Goal: Information Seeking & Learning: Learn about a topic

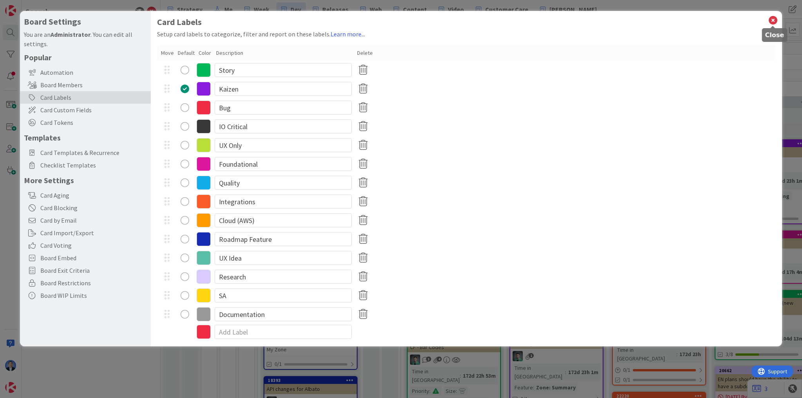
scroll to position [45, 0]
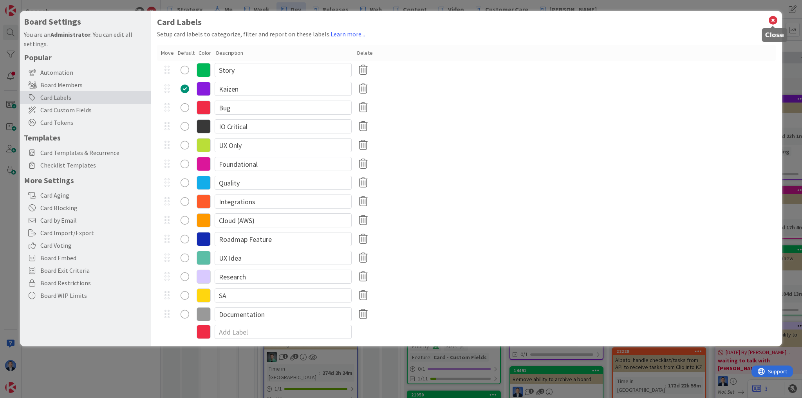
click at [772, 20] on icon at bounding box center [773, 20] width 10 height 11
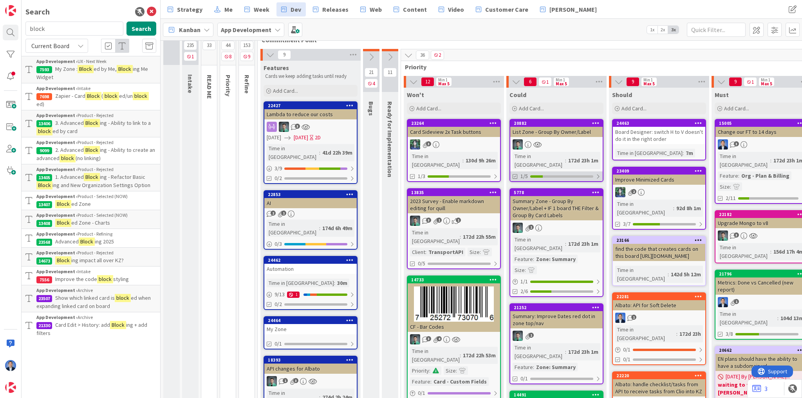
scroll to position [0, 0]
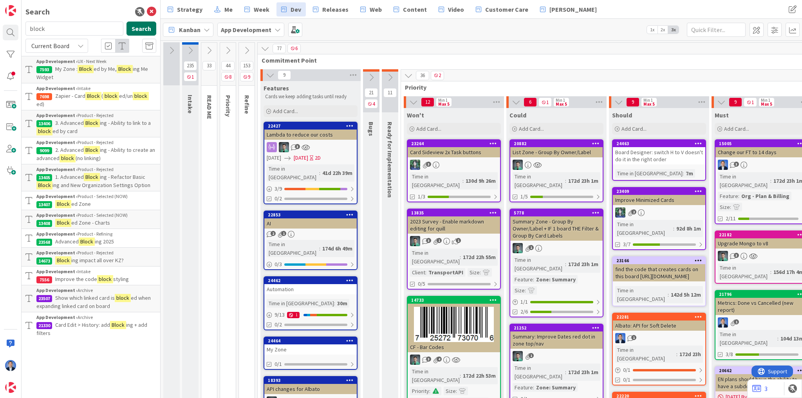
click at [136, 28] on button "Search" at bounding box center [141, 29] width 30 height 14
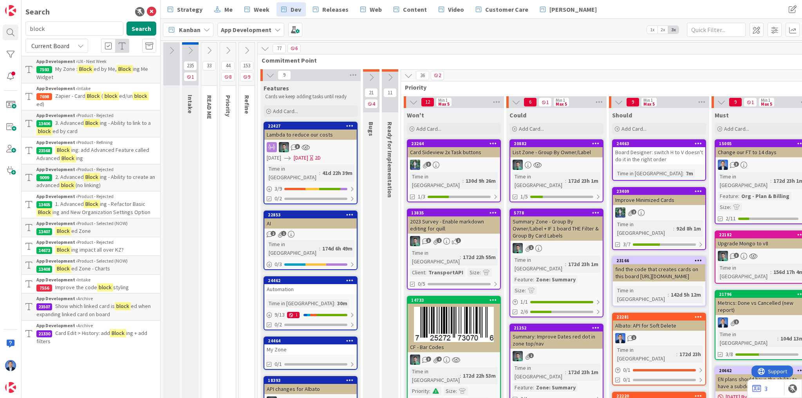
click at [114, 152] on span "ing: add Advanced Feature called Advanced" at bounding box center [92, 153] width 113 height 15
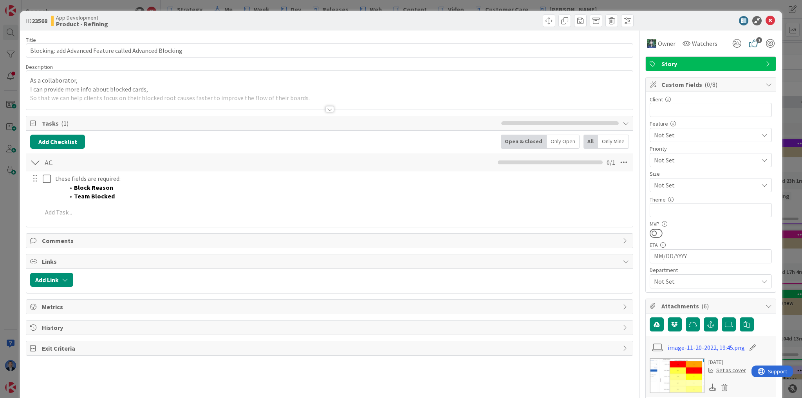
type textarea "x"
click at [66, 139] on button "Add Checklist" at bounding box center [57, 142] width 55 height 14
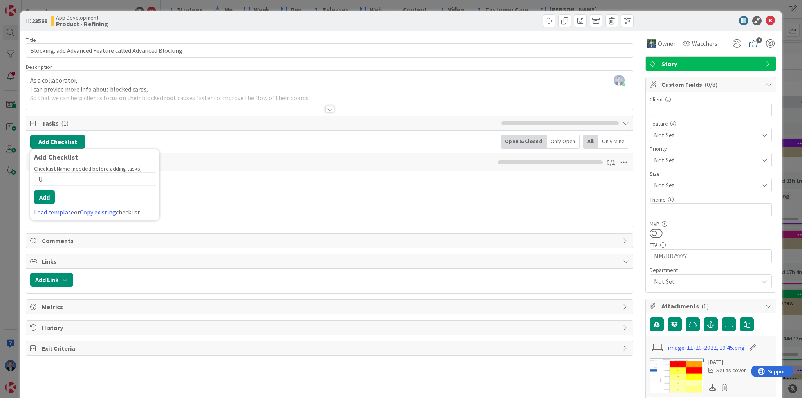
type input "UX"
type textarea "x"
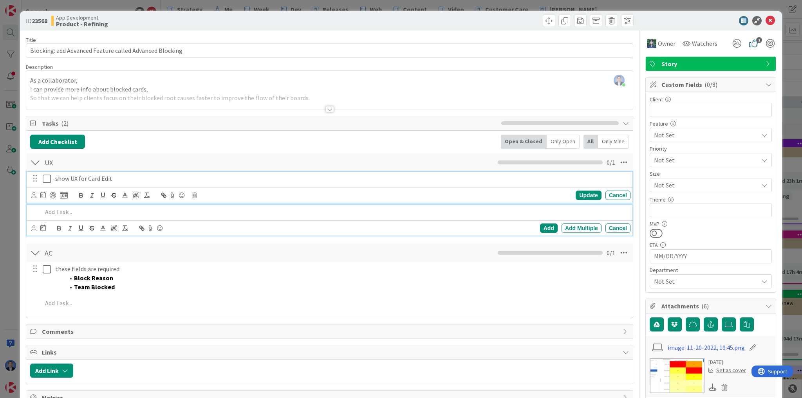
click at [157, 182] on p "show UX for Card Edit" at bounding box center [341, 178] width 572 height 9
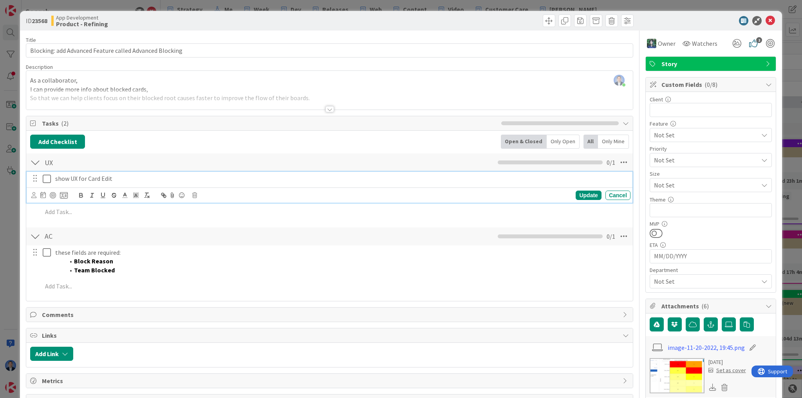
click at [157, 182] on p "show UX for Card Edit" at bounding box center [341, 178] width 572 height 9
copy p "show UX for Card Edit"
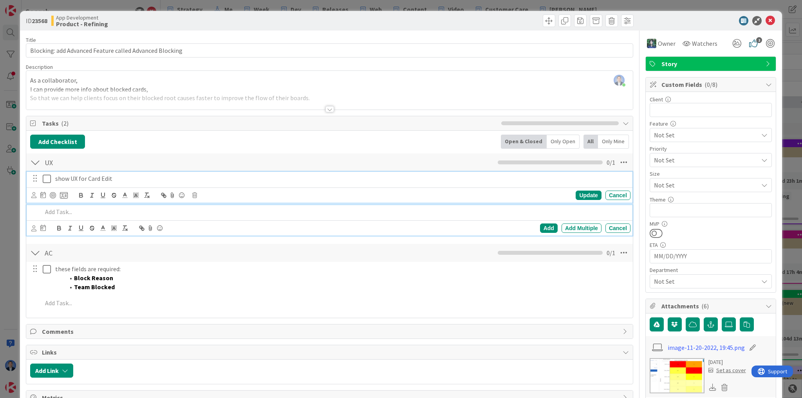
click at [148, 208] on p at bounding box center [334, 212] width 585 height 9
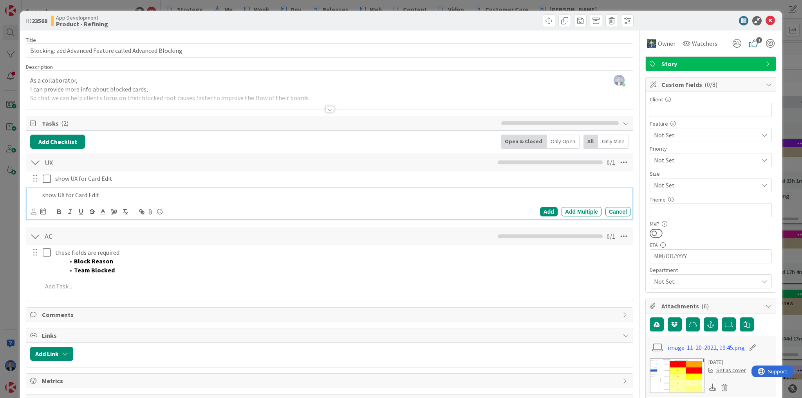
click at [92, 194] on p "show UX for Card Edit" at bounding box center [334, 195] width 585 height 9
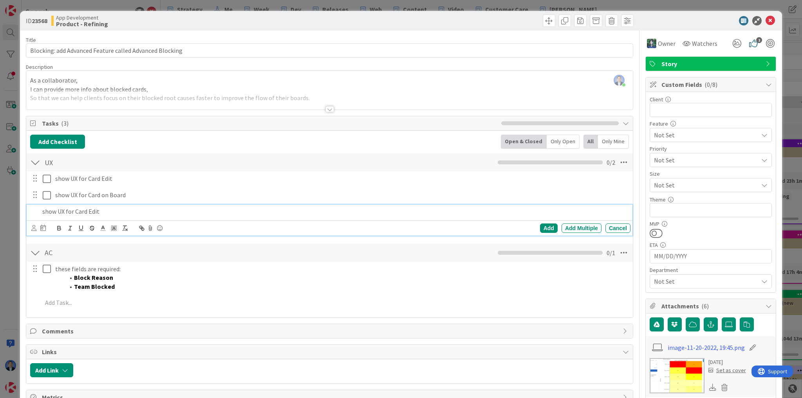
click at [79, 215] on p "show UX for Card Edit" at bounding box center [334, 211] width 585 height 9
drag, startPoint x: 79, startPoint y: 215, endPoint x: 113, endPoint y: 213, distance: 33.7
click at [113, 213] on p "show UX for Card Edit" at bounding box center [334, 211] width 585 height 9
type textarea "x"
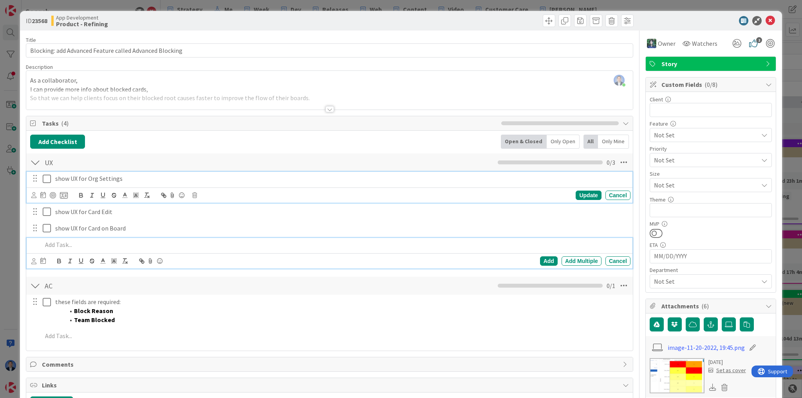
click at [132, 178] on p "show UX for Org Settings" at bounding box center [341, 178] width 572 height 9
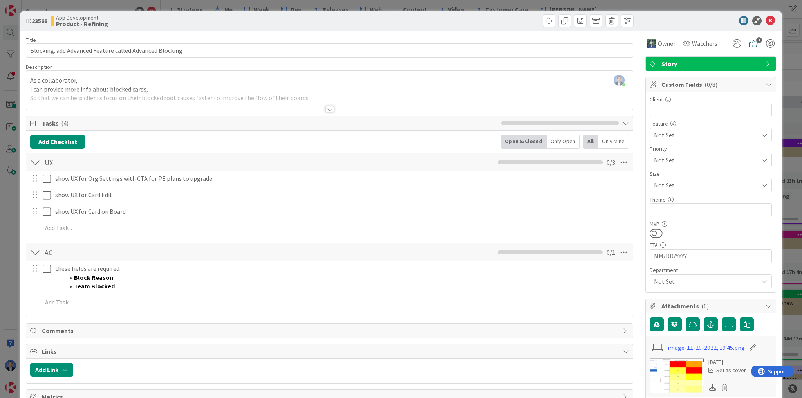
type textarea "x"
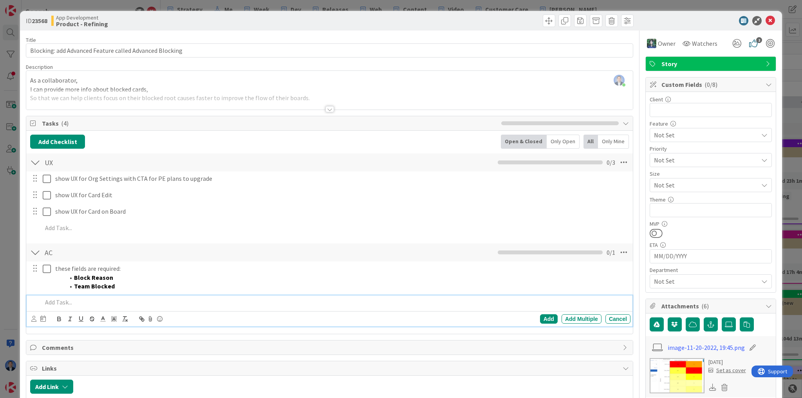
click at [85, 304] on p at bounding box center [334, 302] width 585 height 9
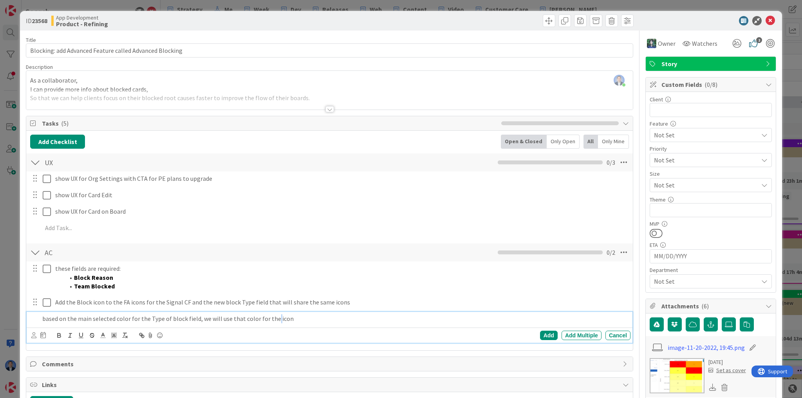
click at [273, 319] on p "based on the main selected color for the Type of block field, we will use that …" at bounding box center [334, 318] width 585 height 9
click at [309, 319] on p "based on the main selected color for the Type of block field, we will use that …" at bounding box center [334, 318] width 585 height 9
click at [563, 316] on p "based on the main selected color for the Type of block field, we will use that …" at bounding box center [334, 318] width 585 height 9
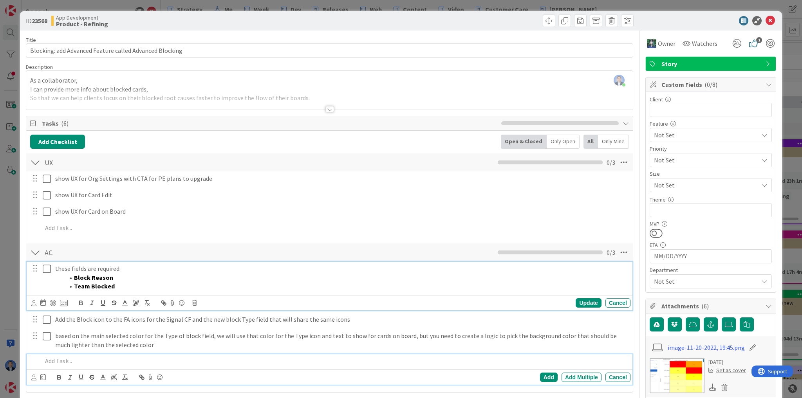
click at [134, 284] on li "Team Blocked" at bounding box center [346, 286] width 563 height 9
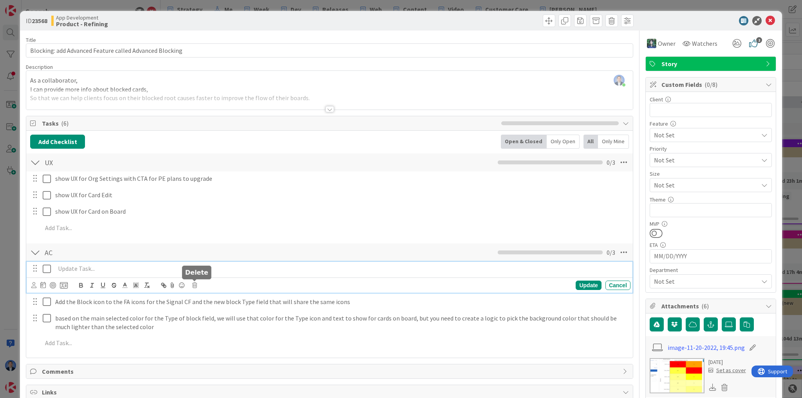
click at [195, 284] on icon at bounding box center [194, 285] width 5 height 5
click at [217, 323] on div "Delete" at bounding box center [214, 319] width 29 height 14
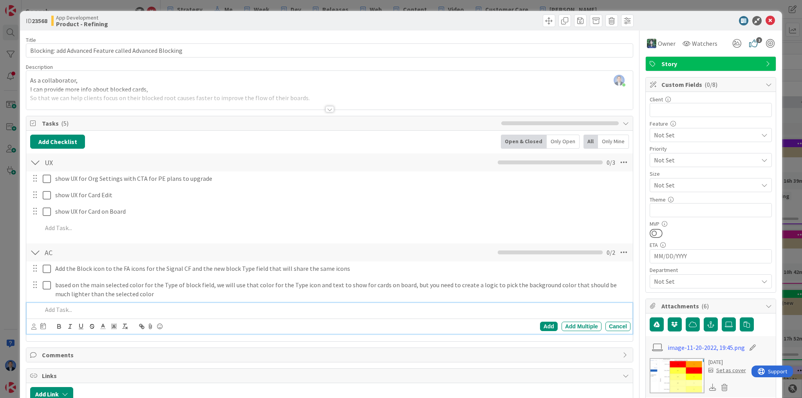
click at [63, 312] on p at bounding box center [334, 309] width 585 height 9
click at [242, 309] on p "IF plan = PE then show CTA to upgrade under Org Settings" at bounding box center [334, 309] width 585 height 9
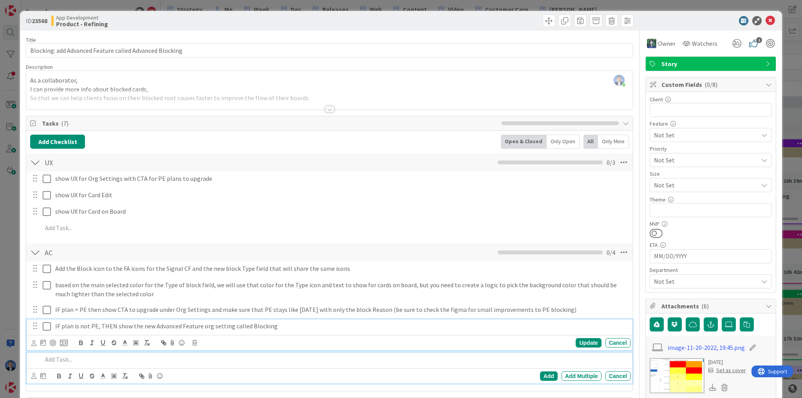
click at [256, 326] on p "IF plan is not PE, THEN show the new Advanced Feature org setting called Blocki…" at bounding box center [341, 326] width 572 height 9
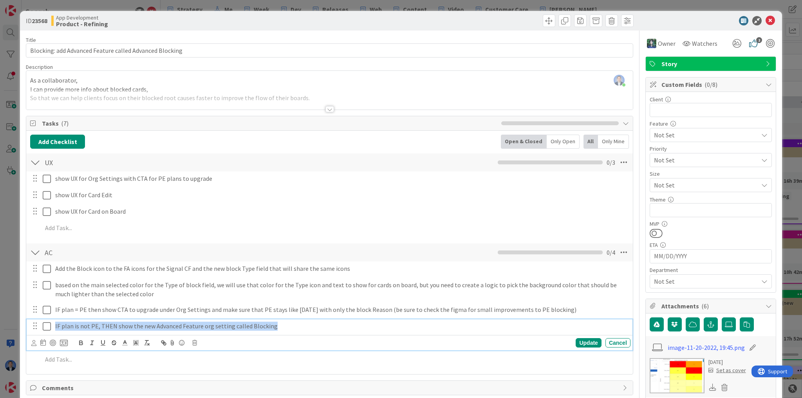
click at [256, 326] on p "IF plan is not PE, THEN show the new Advanced Feature org setting called Blocki…" at bounding box center [341, 326] width 572 height 9
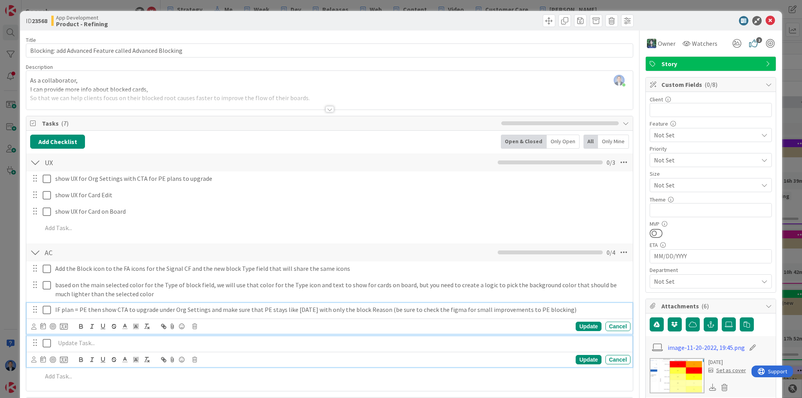
click at [572, 309] on p "IF plan = PE then show CTA to upgrade under Org Settings and make sure that PE …" at bounding box center [341, 309] width 572 height 9
type textarea "x"
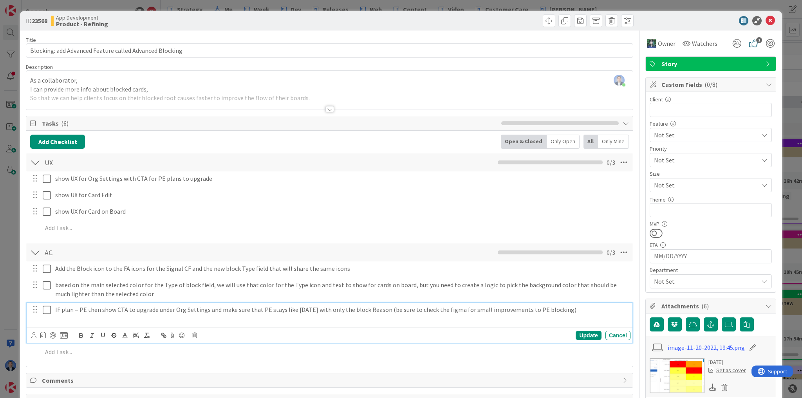
paste div
click at [54, 309] on div "IF plan = PE then show CTA to upgrade under Org Settings and make sure that PE …" at bounding box center [341, 314] width 578 height 22
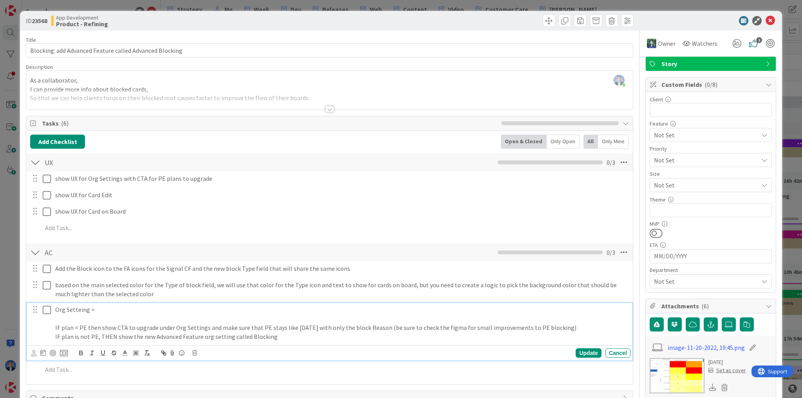
click at [78, 310] on p "Org Setteing >" at bounding box center [341, 309] width 572 height 9
click at [83, 311] on p "Org Setting >" at bounding box center [341, 309] width 572 height 9
click at [108, 309] on p "Org Settings >" at bounding box center [341, 309] width 572 height 9
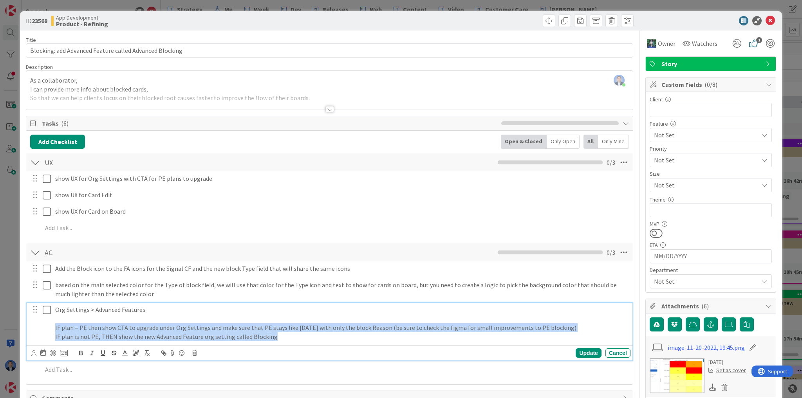
drag, startPoint x: 278, startPoint y: 338, endPoint x: 54, endPoint y: 329, distance: 224.6
click at [54, 329] on div "Org Settings > Advanced Features IF plan = PE then show CTA to upgrade under Or…" at bounding box center [341, 323] width 578 height 40
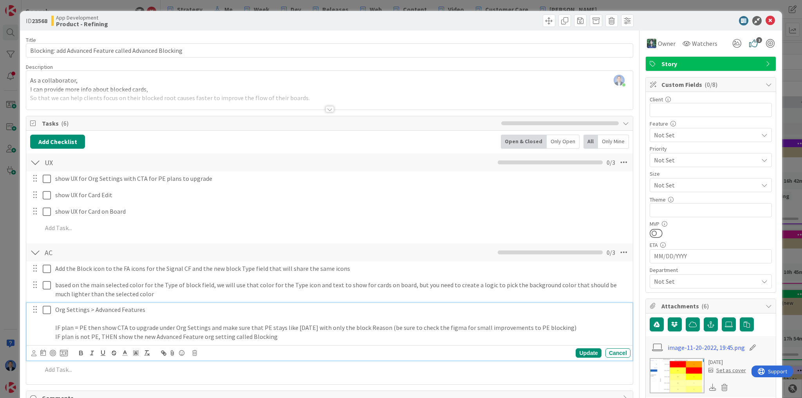
click at [67, 321] on p at bounding box center [341, 318] width 572 height 9
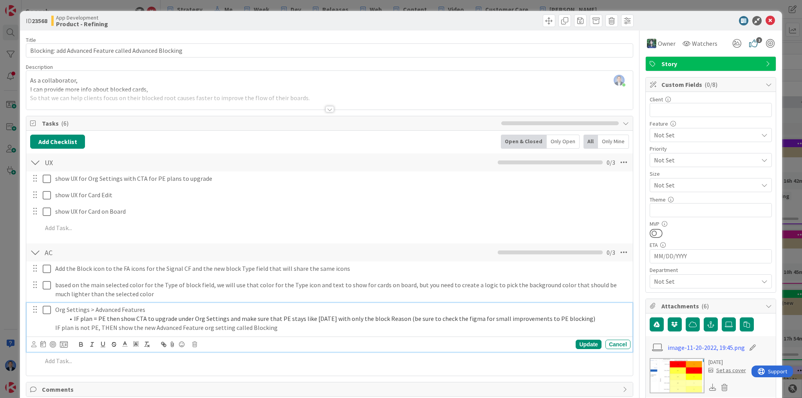
click at [53, 329] on div "Org Settings > Advanced Features IF plan = PE then show CTA to upgrade under Or…" at bounding box center [341, 318] width 578 height 31
click at [582, 342] on div "Update" at bounding box center [588, 344] width 25 height 9
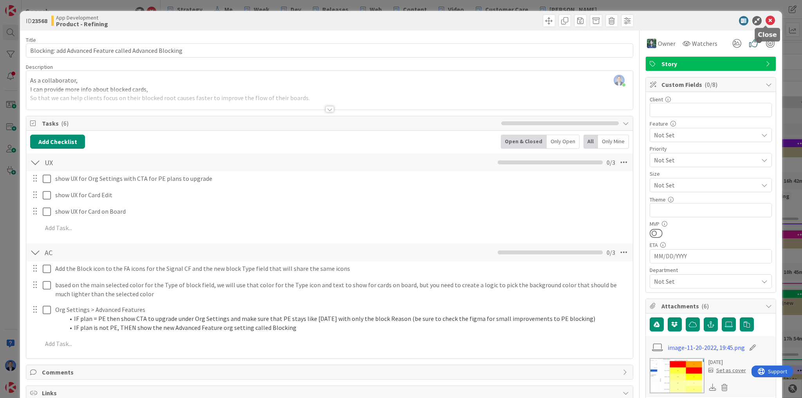
drag, startPoint x: 767, startPoint y: 20, endPoint x: 695, endPoint y: 32, distance: 73.0
click at [767, 20] on icon at bounding box center [770, 20] width 9 height 9
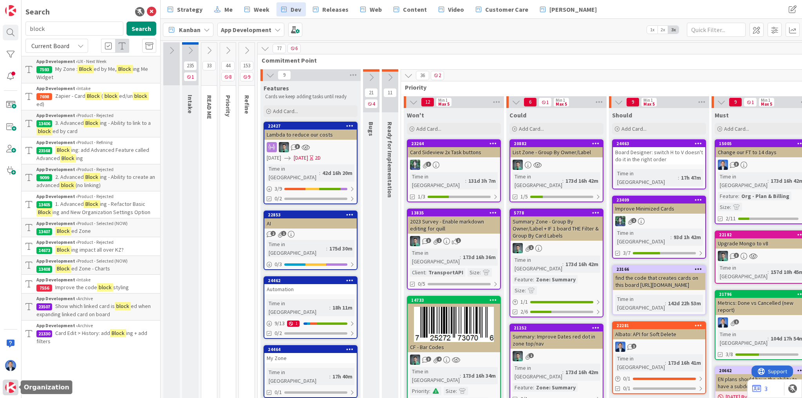
click at [13, 387] on img at bounding box center [10, 387] width 11 height 11
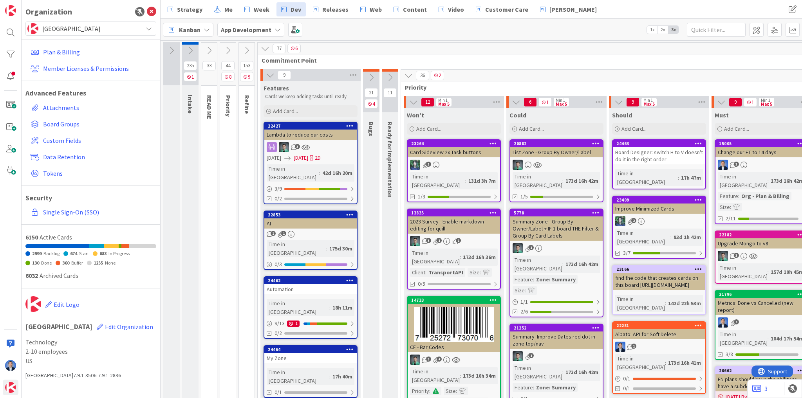
click at [267, 48] on icon at bounding box center [265, 48] width 9 height 9
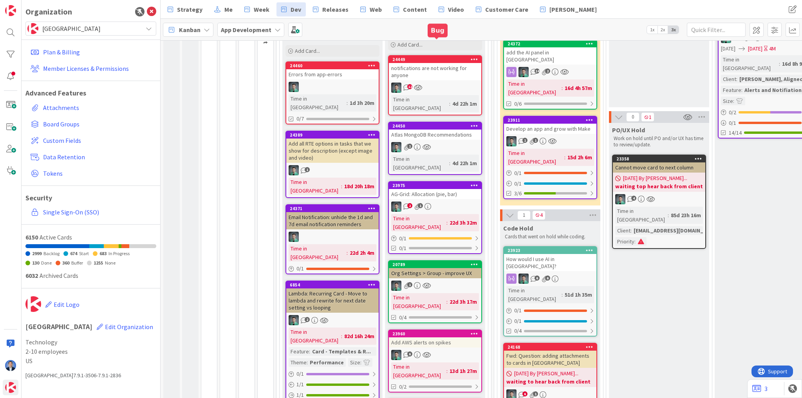
scroll to position [125, 0]
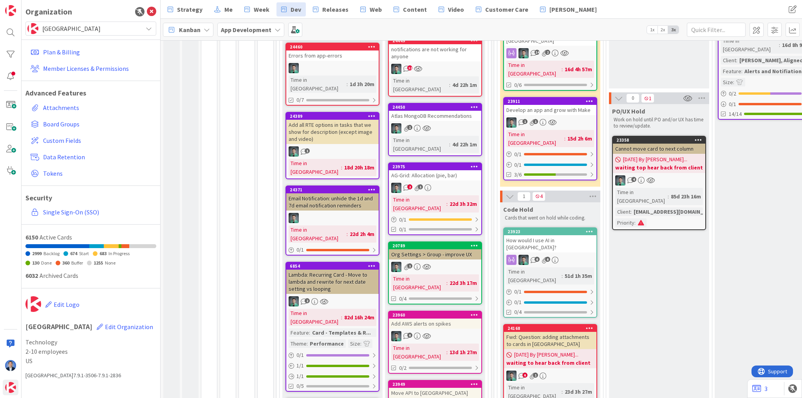
click at [416, 170] on div "AG-Grid: Allocation (pie, bar)" at bounding box center [435, 175] width 92 height 10
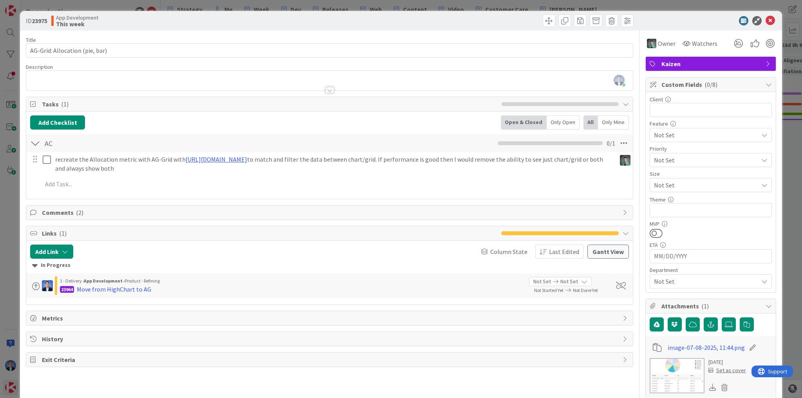
click at [217, 215] on span "Comments ( 2 )" at bounding box center [330, 212] width 577 height 9
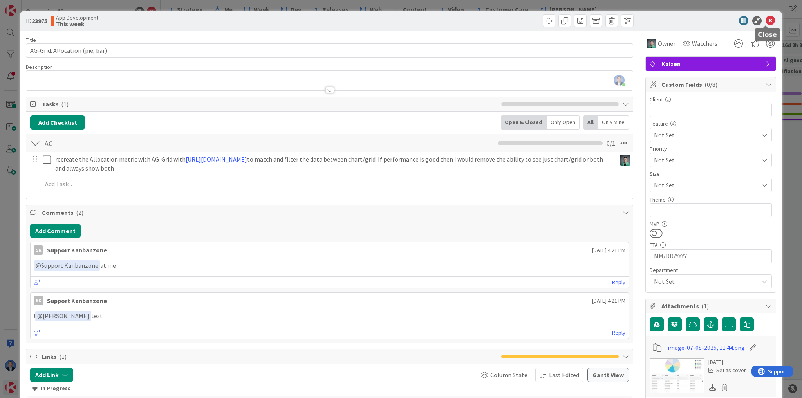
click at [766, 22] on icon at bounding box center [770, 20] width 9 height 9
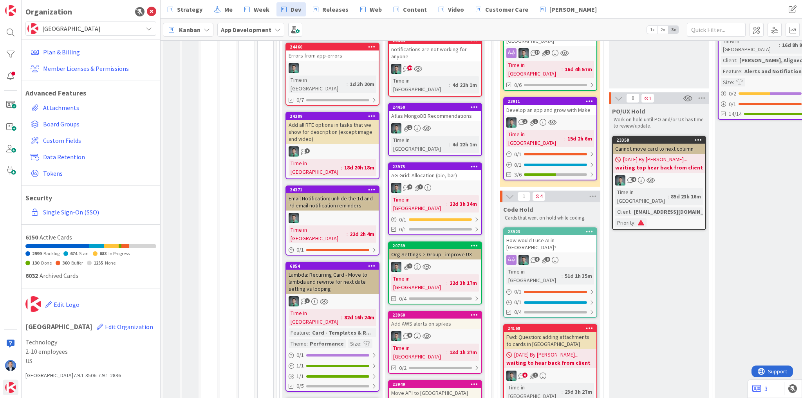
click at [432, 45] on div "notifications are not working for anyone" at bounding box center [435, 52] width 92 height 17
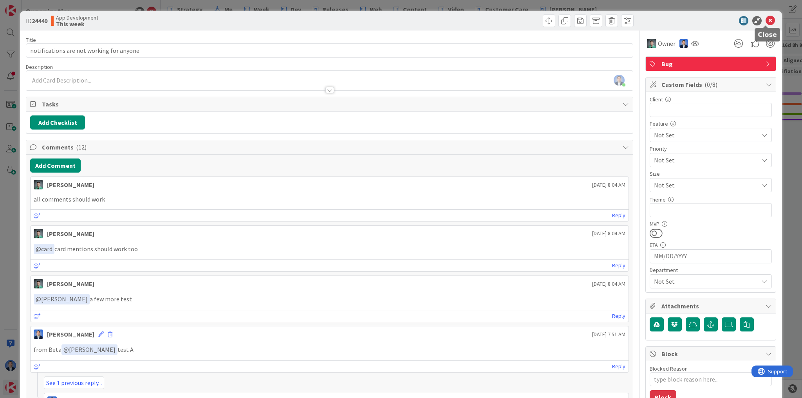
click at [766, 18] on icon at bounding box center [770, 20] width 9 height 9
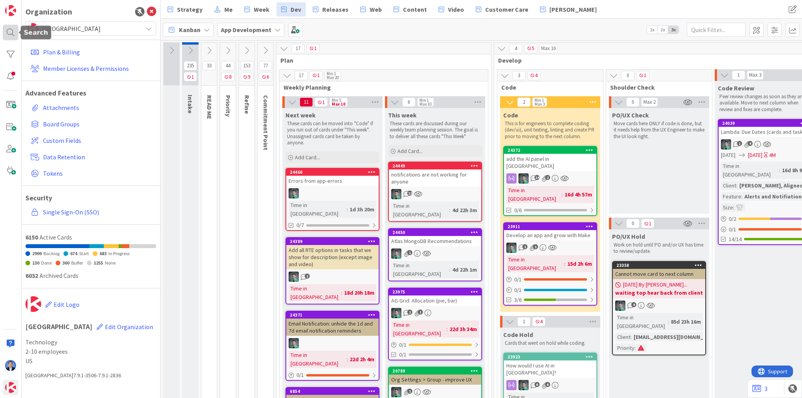
click at [14, 30] on div at bounding box center [11, 33] width 16 height 16
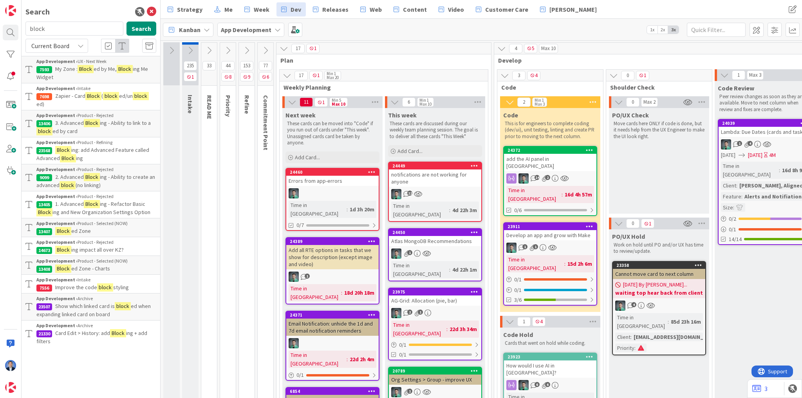
click at [115, 152] on span "ing: add Advanced Feature called Advanced" at bounding box center [92, 153] width 113 height 15
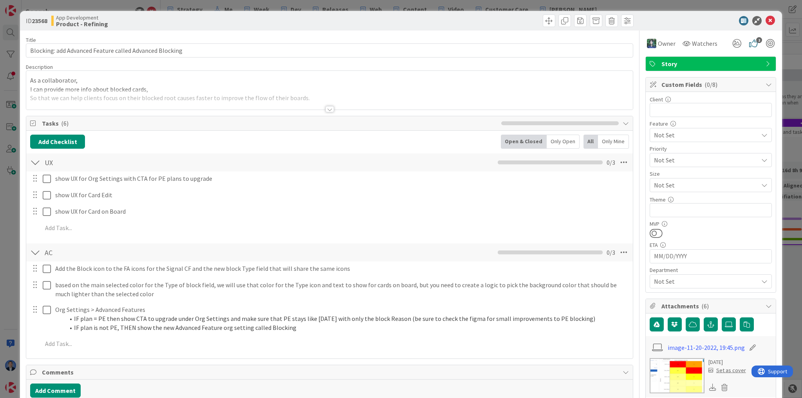
type textarea "x"
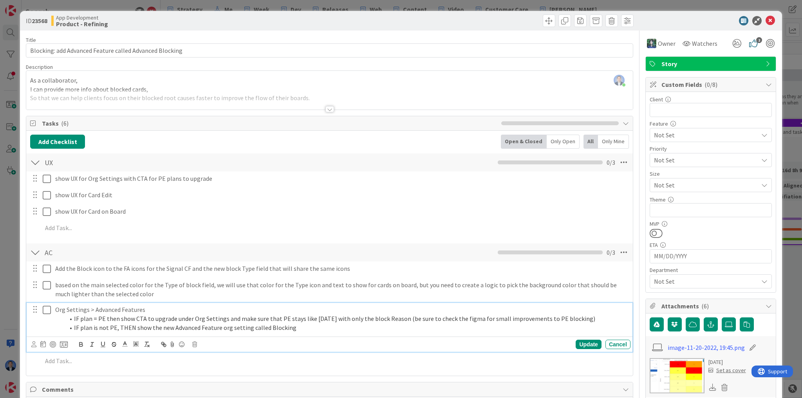
click at [151, 306] on p "Org Settings > Advanced Features" at bounding box center [341, 309] width 572 height 9
click at [157, 308] on p "Org Settings > Advanced Features > Blocking" at bounding box center [341, 309] width 572 height 9
click at [217, 311] on p "Org Settings > Advanced Features > Blocking" at bounding box center [341, 309] width 572 height 9
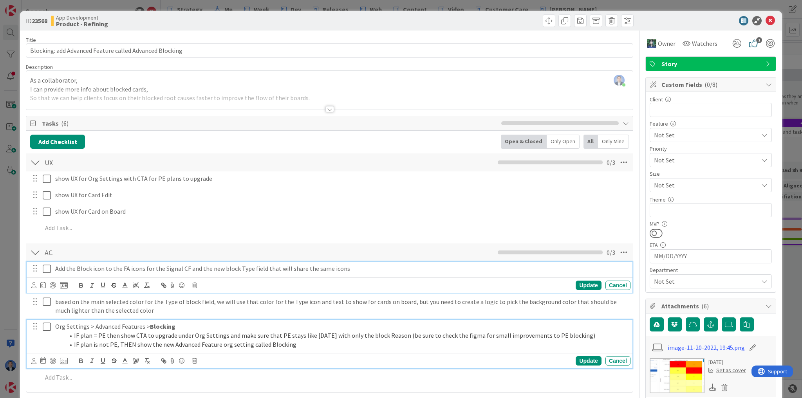
click at [108, 266] on p "Add the Block icon to the FA icons for the Signal CF and the new block Type fie…" at bounding box center [341, 268] width 572 height 9
type textarea "x"
click at [104, 268] on p "Add the Block icon to the FA icons for the Signal CF and the new block Type fie…" at bounding box center [341, 268] width 572 height 9
paste div
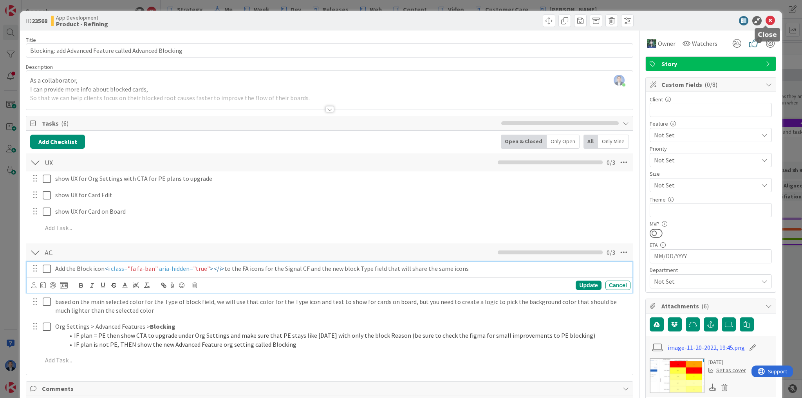
drag, startPoint x: 766, startPoint y: 22, endPoint x: 666, endPoint y: 39, distance: 102.1
click at [766, 22] on icon at bounding box center [770, 20] width 9 height 9
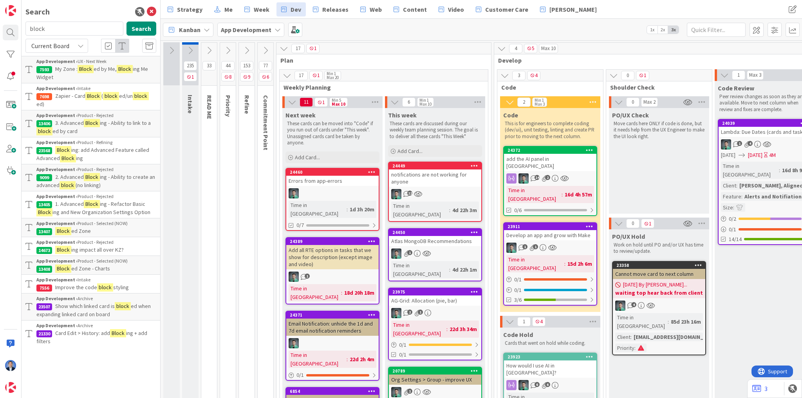
click at [246, 49] on icon at bounding box center [246, 50] width 9 height 9
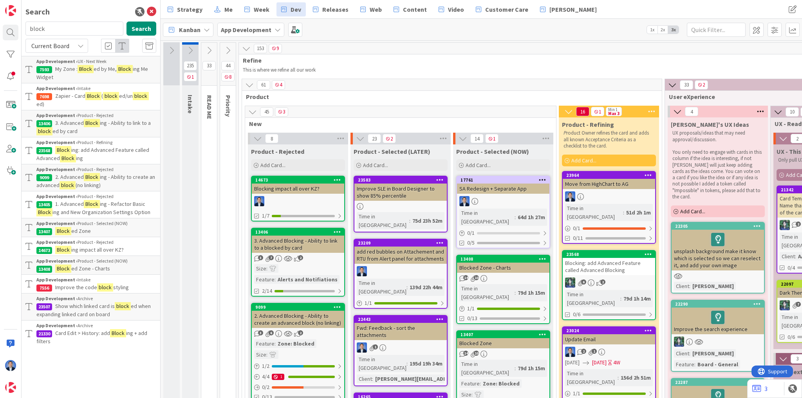
click at [251, 81] on icon at bounding box center [249, 85] width 9 height 9
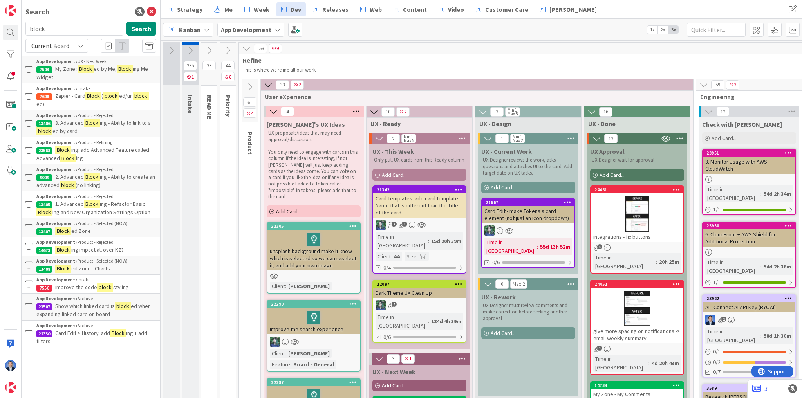
click at [248, 85] on icon at bounding box center [250, 87] width 9 height 9
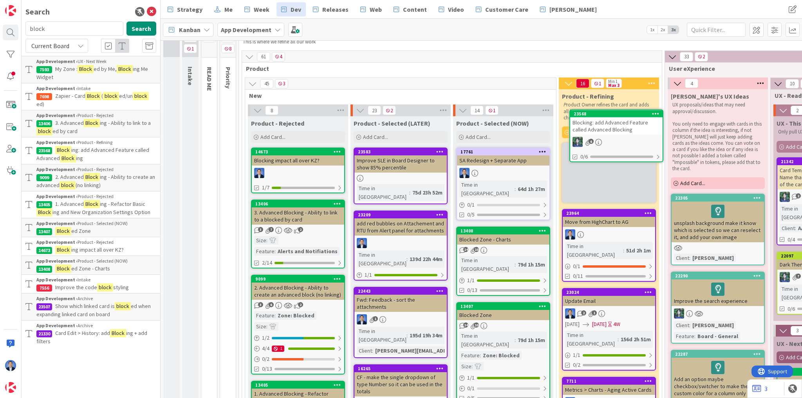
scroll to position [25, 0]
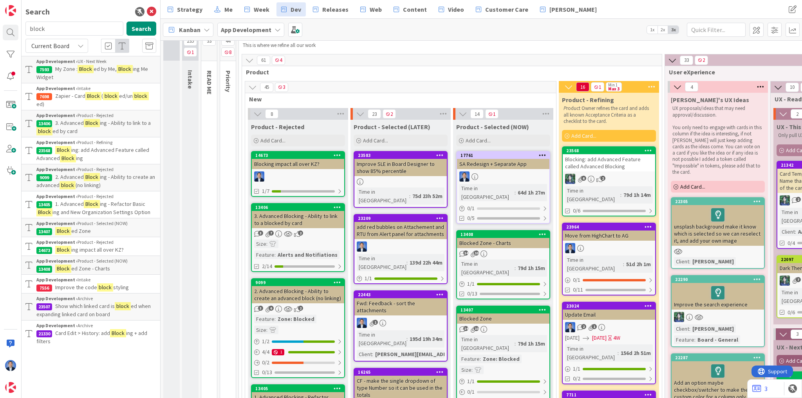
click at [678, 87] on icon at bounding box center [677, 87] width 9 height 9
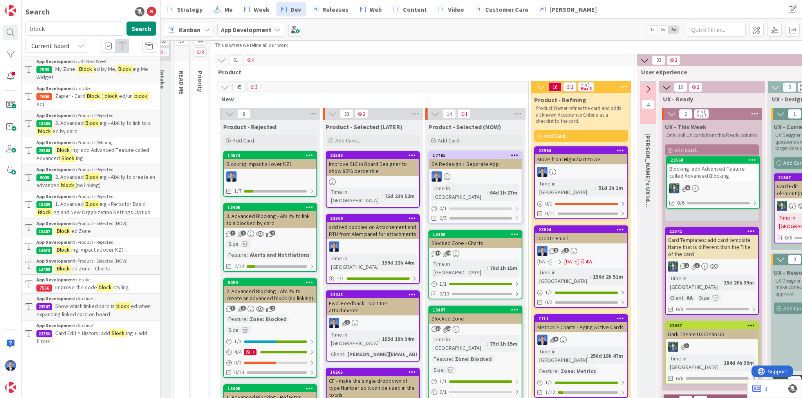
scroll to position [25, 43]
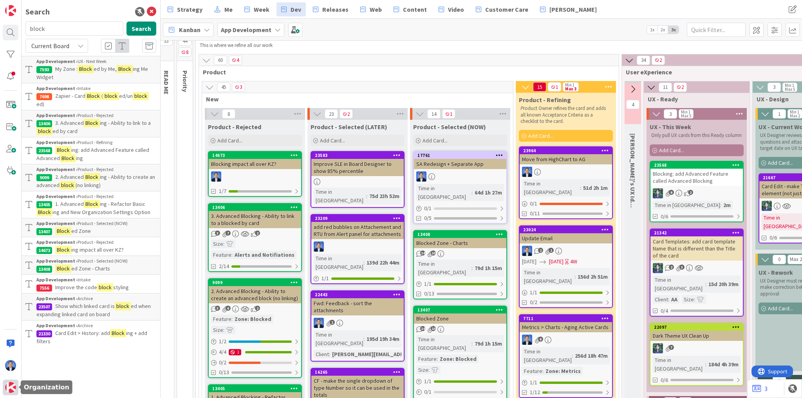
click at [10, 386] on img at bounding box center [10, 387] width 11 height 11
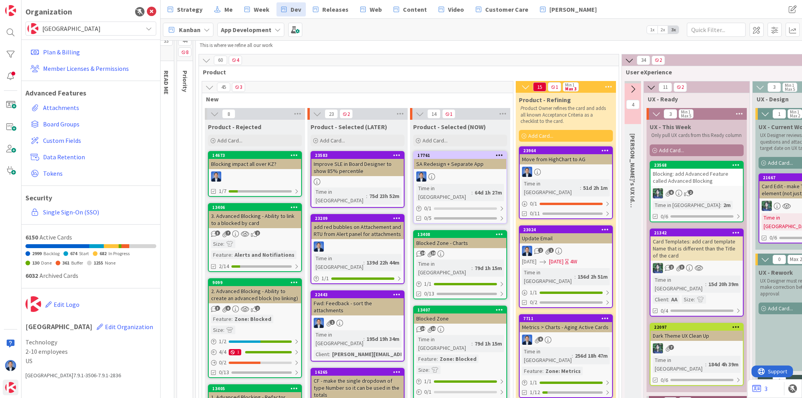
click at [206, 60] on icon at bounding box center [206, 60] width 9 height 9
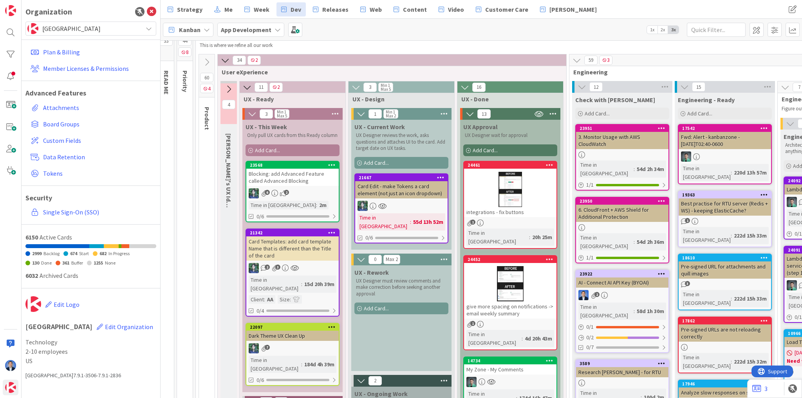
click at [208, 58] on icon at bounding box center [206, 62] width 9 height 9
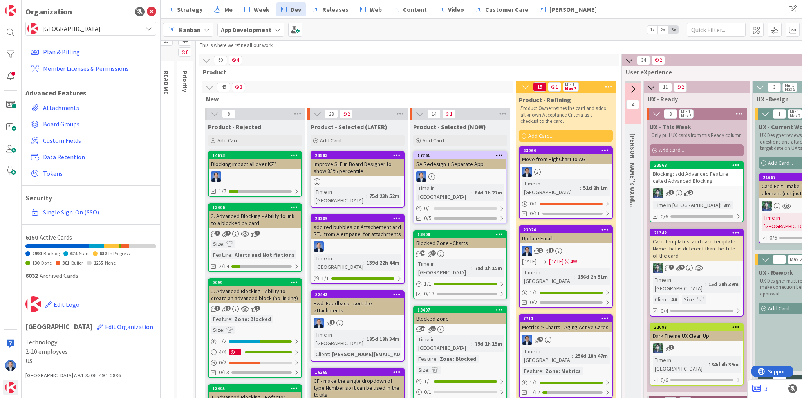
click at [208, 84] on icon at bounding box center [209, 87] width 9 height 9
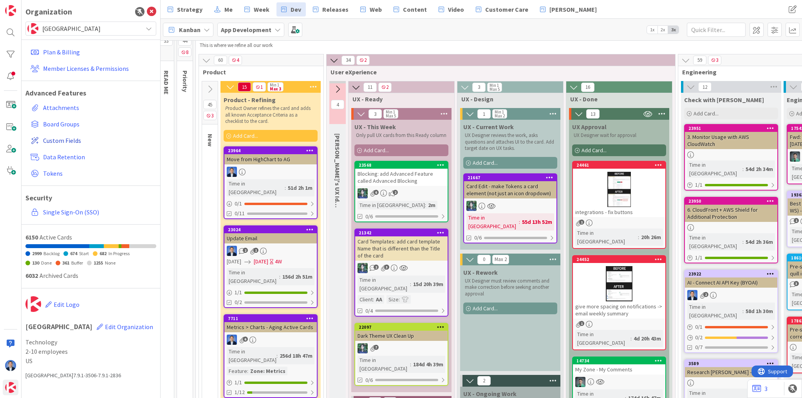
click at [57, 138] on span "Custom Fields" at bounding box center [98, 140] width 110 height 9
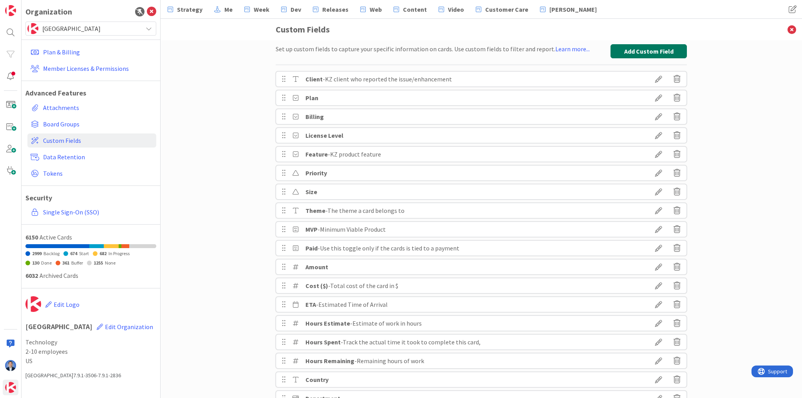
click at [644, 50] on button "Add Custom Field" at bounding box center [649, 51] width 76 height 14
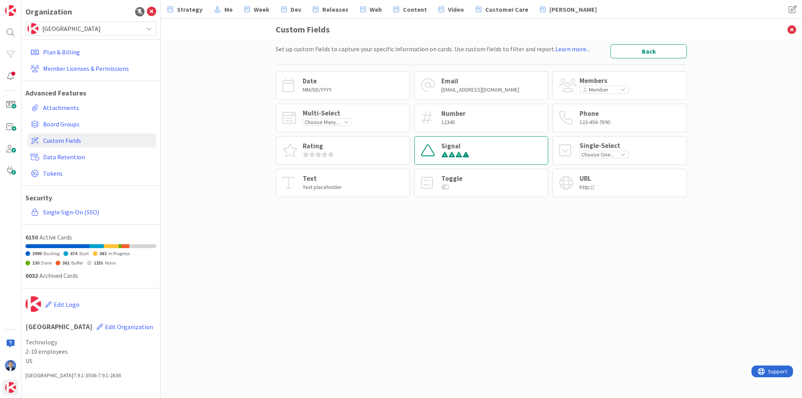
click at [491, 152] on div "Signal" at bounding box center [481, 150] width 134 height 29
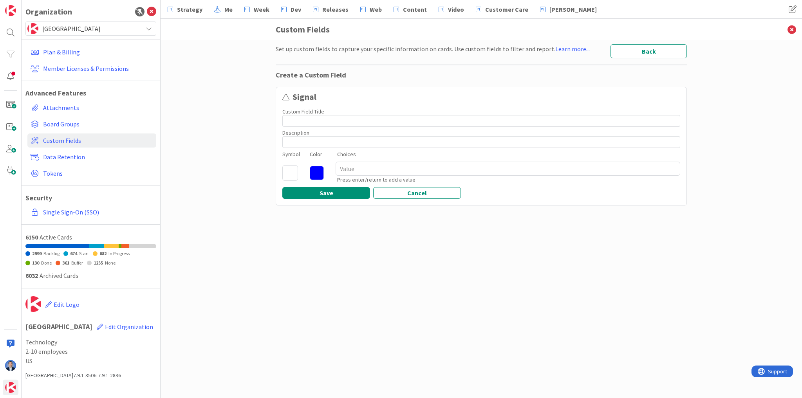
click at [285, 173] on icon at bounding box center [290, 173] width 16 height 16
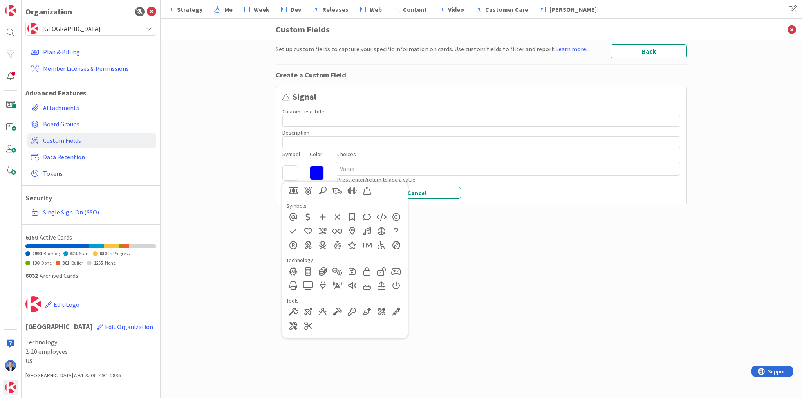
scroll to position [564, 0]
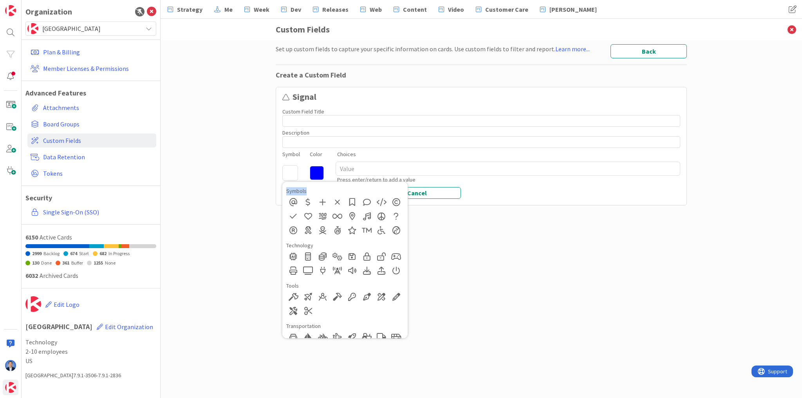
drag, startPoint x: 309, startPoint y: 190, endPoint x: 285, endPoint y: 190, distance: 23.5
click at [285, 190] on div "Regular Solid Animals Buildings & Furniture Business & Industries Food & Bevera…" at bounding box center [344, 260] width 125 height 157
copy div "Symbols"
click at [486, 228] on div "Set up custom fields to capture your specific information on cards. Use custom …" at bounding box center [481, 211] width 411 height 334
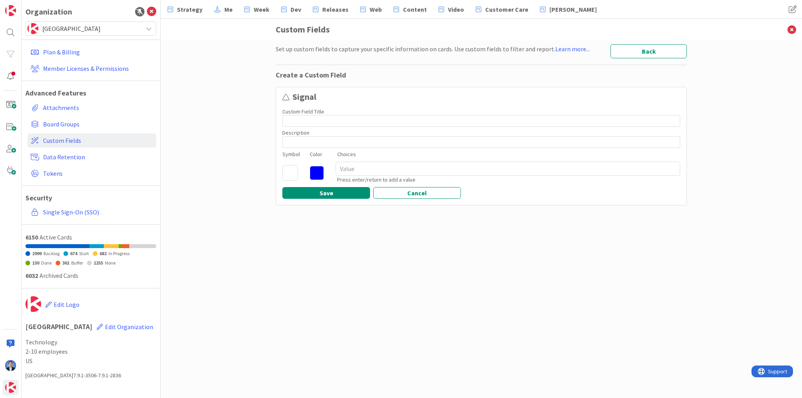
click at [287, 172] on icon at bounding box center [290, 173] width 16 height 16
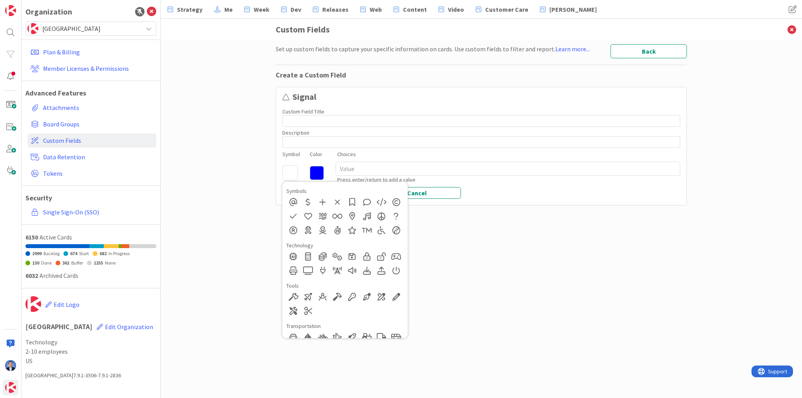
click at [186, 81] on div "Set up custom fields to capture your specific information on cards. Use custom …" at bounding box center [481, 219] width 641 height 358
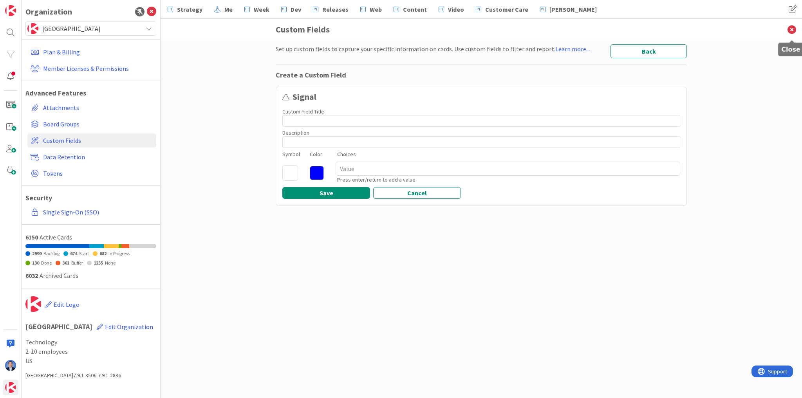
click at [791, 33] on icon at bounding box center [792, 30] width 20 height 22
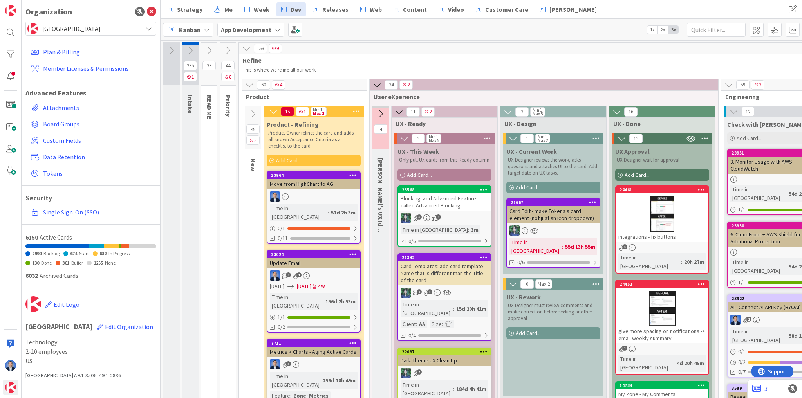
click at [461, 202] on div "Blocking: add Advanced Feature called Advanced Blocking" at bounding box center [444, 201] width 92 height 17
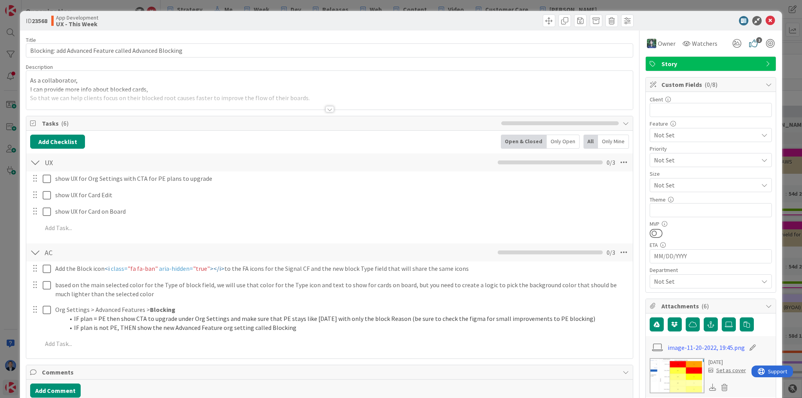
click at [673, 20] on div at bounding box center [707, 20] width 139 height 9
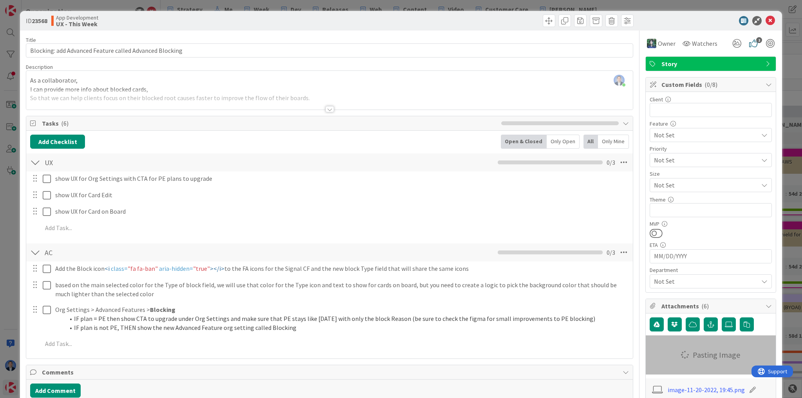
type textarea "x"
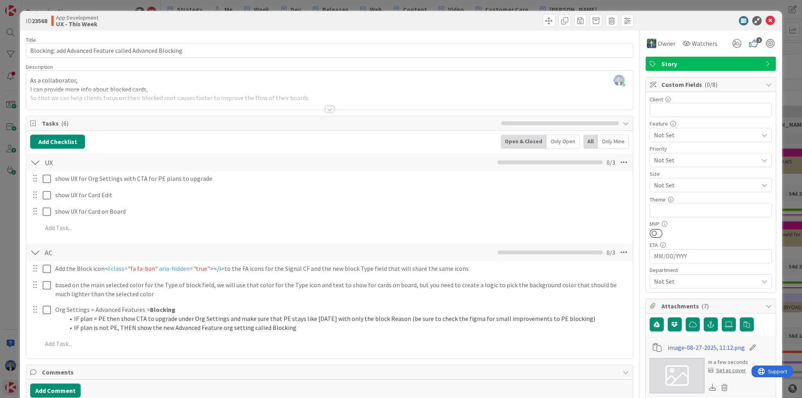
click at [747, 347] on icon at bounding box center [752, 348] width 11 height 8
click at [724, 347] on input "image-08-27-2025, 11:12" at bounding box center [711, 348] width 87 height 14
type input "block icon"
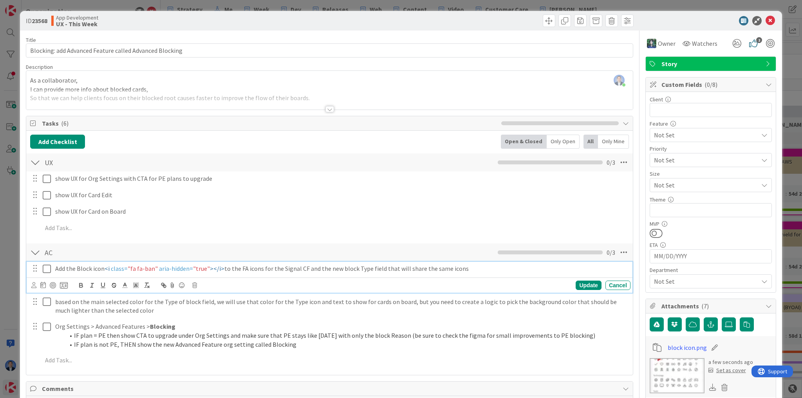
click at [258, 268] on p "Add the Block icon <i class= "fa fa-ban" aria-hidden= "true" ></i> to the FA ic…" at bounding box center [341, 268] width 572 height 9
click at [473, 265] on p "Add the Block icon <i class= "fa fa-ban" aria-hidden= "true" ></i> to the FA ic…" at bounding box center [341, 268] width 572 height 9
click at [172, 285] on icon at bounding box center [172, 285] width 9 height 11
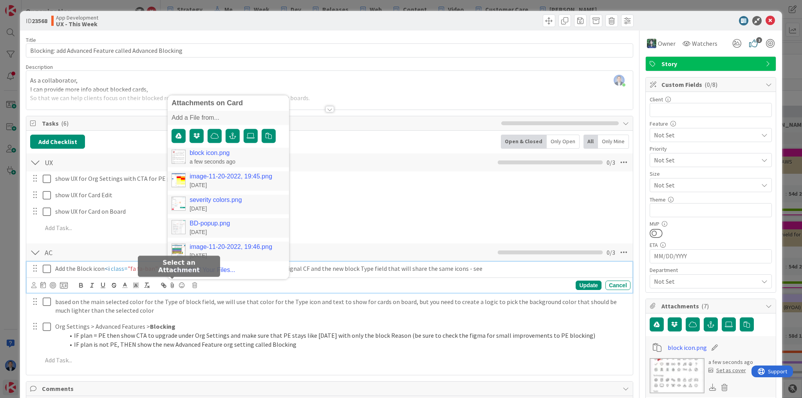
click at [213, 150] on link "block icon.png" at bounding box center [210, 153] width 40 height 7
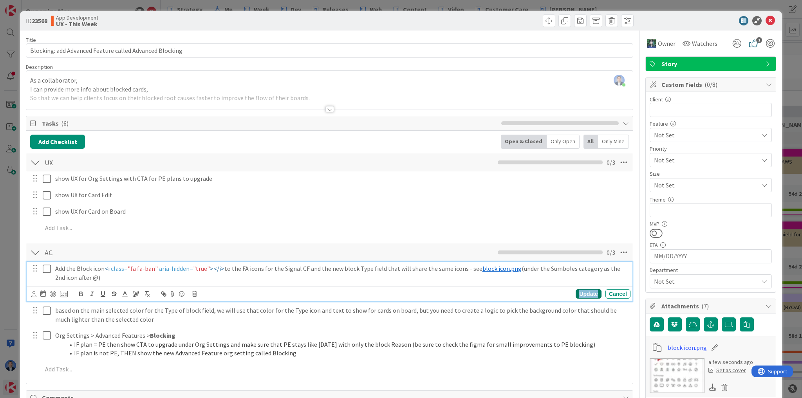
click at [589, 294] on div "Update" at bounding box center [588, 293] width 25 height 9
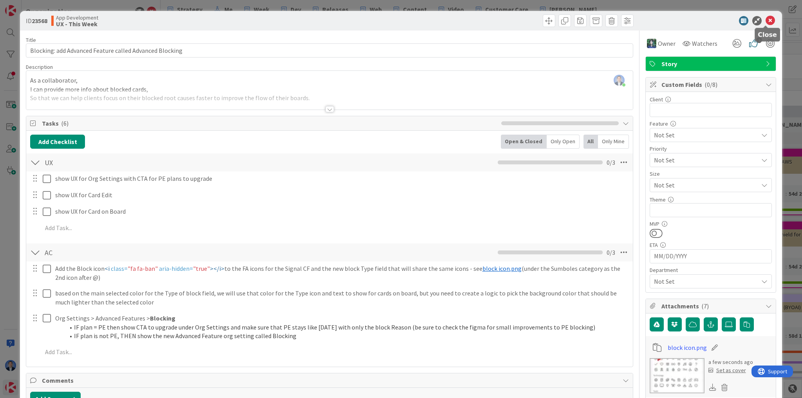
click at [767, 19] on icon at bounding box center [770, 20] width 9 height 9
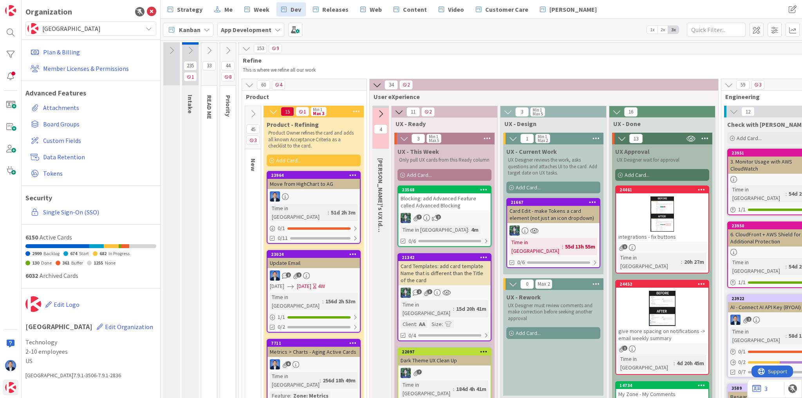
click at [767, 19] on div "Kanban App Development 1x 2x 3x" at bounding box center [481, 30] width 641 height 22
click at [65, 141] on span "Custom Fields" at bounding box center [98, 140] width 110 height 9
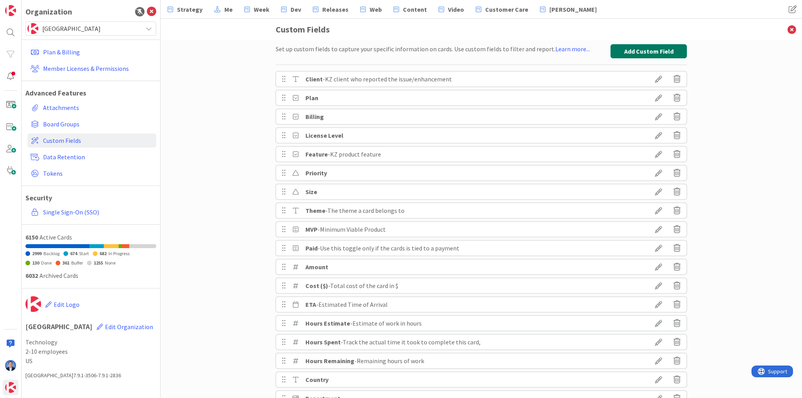
click at [658, 49] on button "Add Custom Field" at bounding box center [649, 51] width 76 height 14
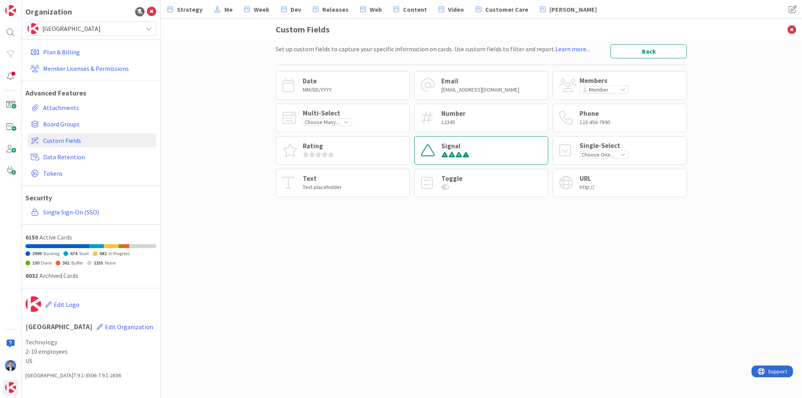
click at [482, 152] on div "Signal" at bounding box center [481, 150] width 134 height 29
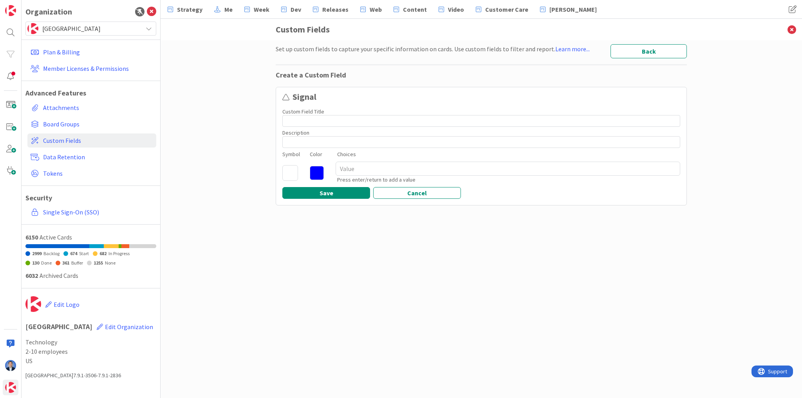
click at [290, 173] on icon at bounding box center [290, 173] width 16 height 16
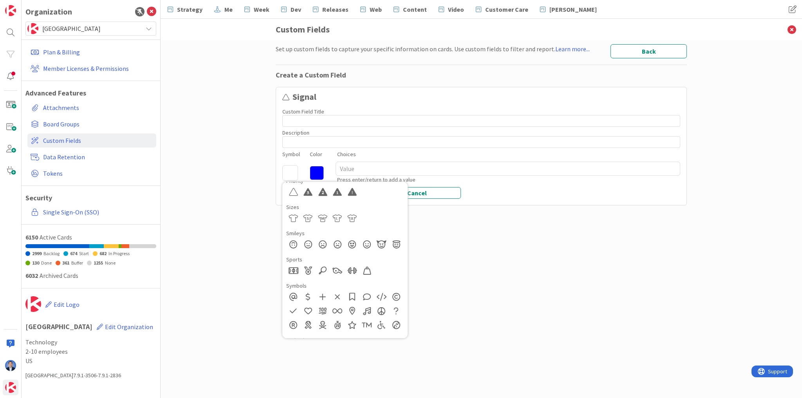
scroll to position [470, 0]
click at [591, 294] on div "Set up custom fields to capture your specific information on cards. Use custom …" at bounding box center [481, 211] width 411 height 334
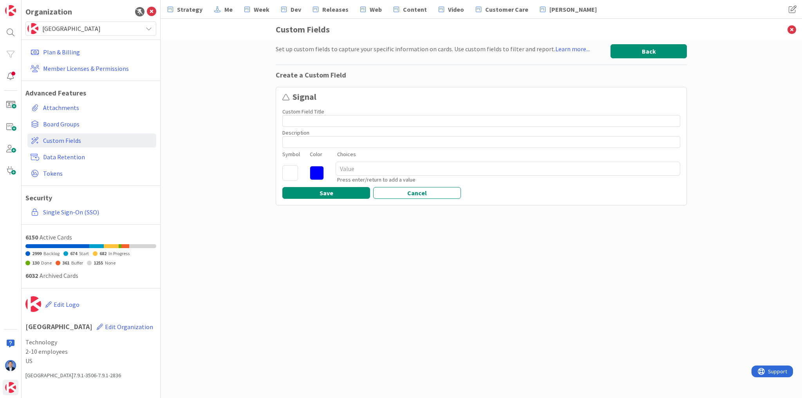
click at [661, 50] on button "Back" at bounding box center [649, 51] width 76 height 14
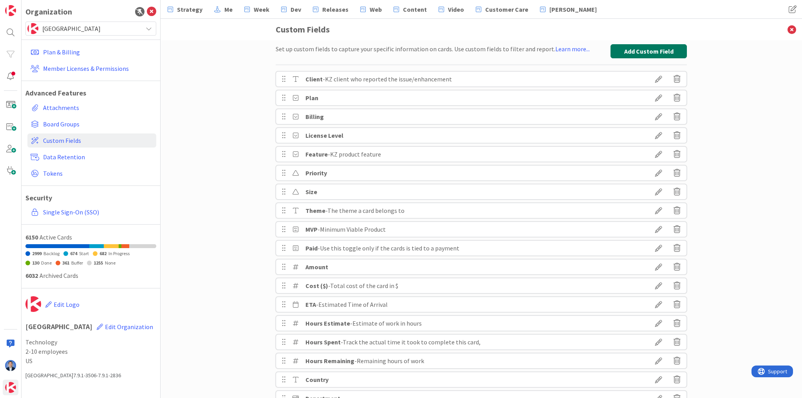
click at [622, 48] on button "Add Custom Field" at bounding box center [649, 51] width 76 height 14
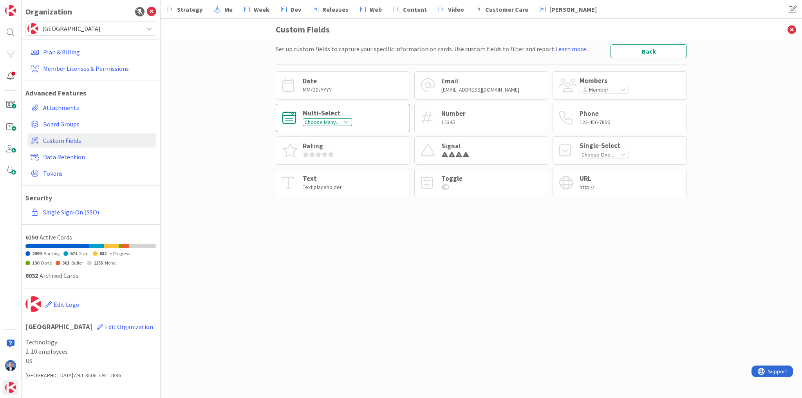
click at [369, 119] on div "Multi-Select Choose Many..." at bounding box center [343, 118] width 134 height 29
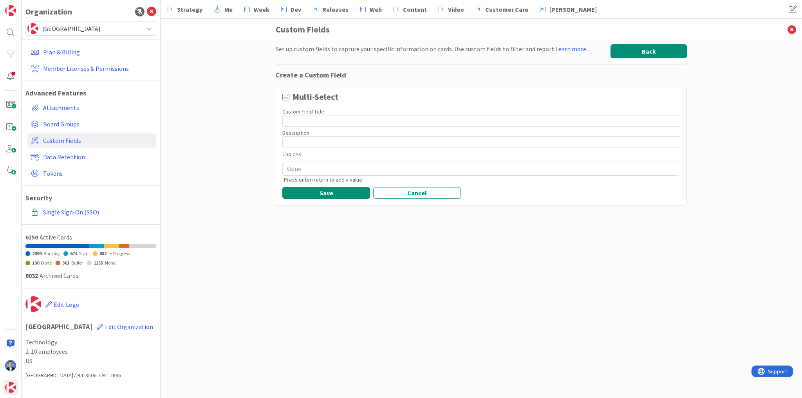
click at [658, 50] on button "Back" at bounding box center [649, 51] width 76 height 14
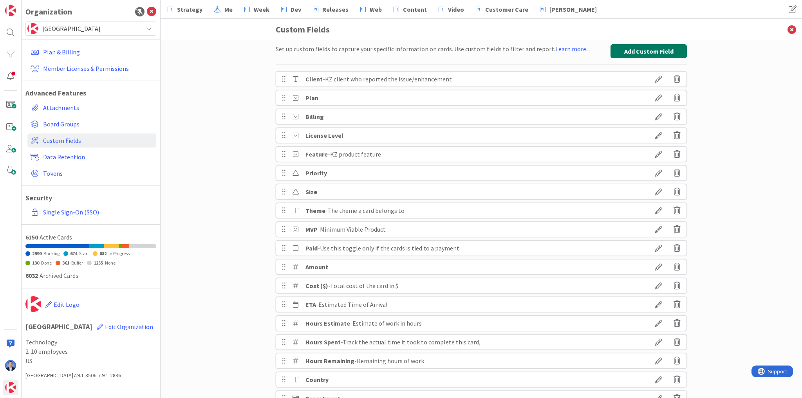
click at [641, 54] on button "Add Custom Field" at bounding box center [649, 51] width 76 height 14
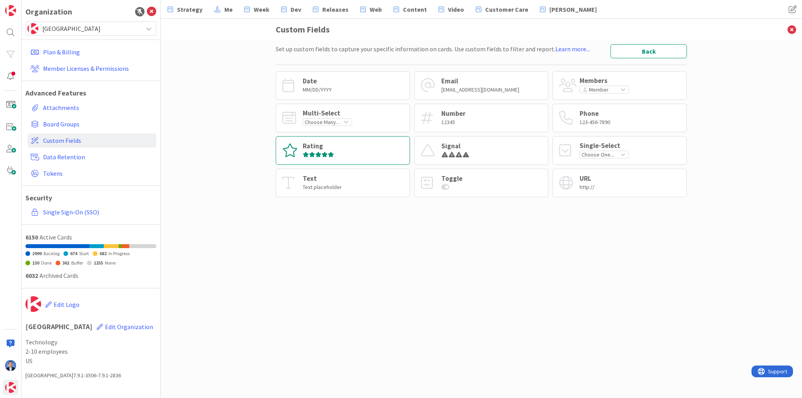
click at [356, 155] on div "Rating" at bounding box center [343, 150] width 134 height 29
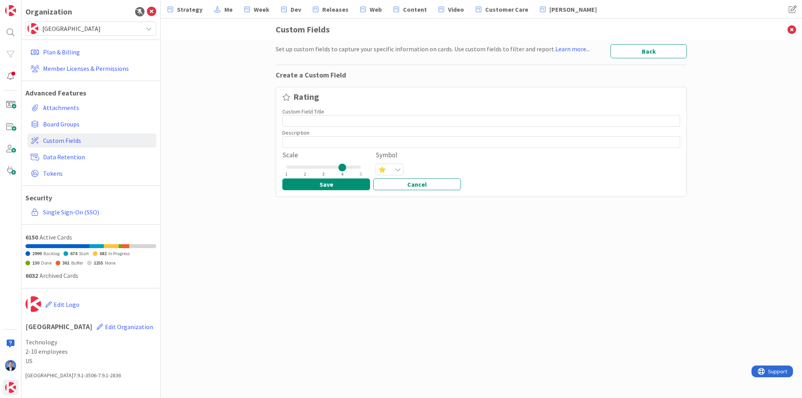
click at [650, 42] on div "Set up custom fields to capture your specific information on cards. Use custom …" at bounding box center [481, 219] width 641 height 358
click at [641, 51] on button "Back" at bounding box center [649, 51] width 76 height 14
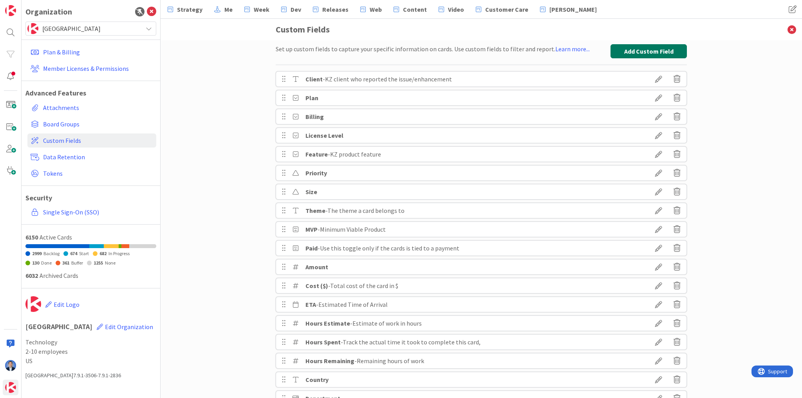
click at [649, 51] on button "Add Custom Field" at bounding box center [649, 51] width 76 height 14
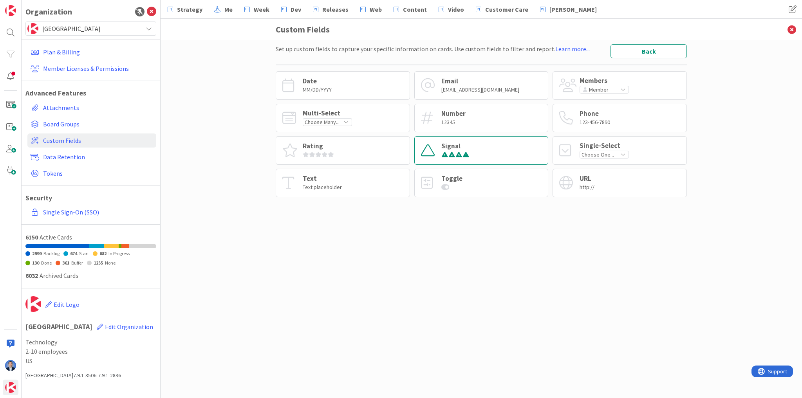
click at [484, 149] on div "Signal" at bounding box center [481, 150] width 134 height 29
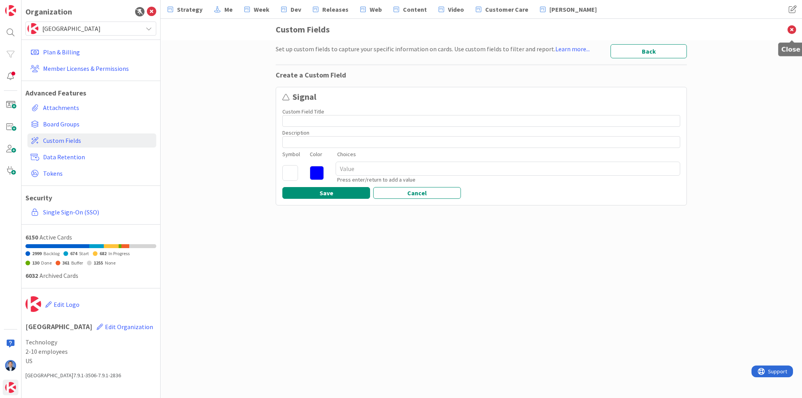
click at [790, 30] on icon at bounding box center [792, 30] width 20 height 22
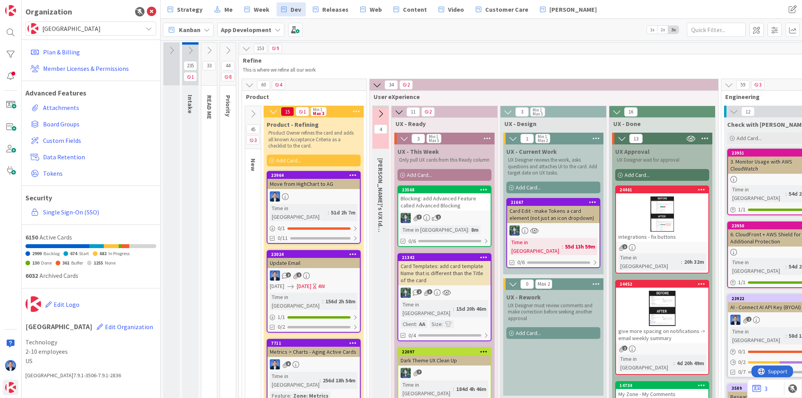
click at [434, 201] on div "Blocking: add Advanced Feature called Advanced Blocking" at bounding box center [444, 201] width 92 height 17
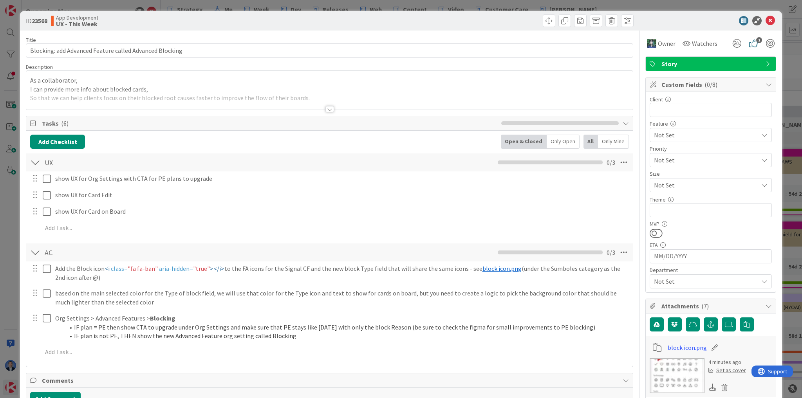
type textarea "x"
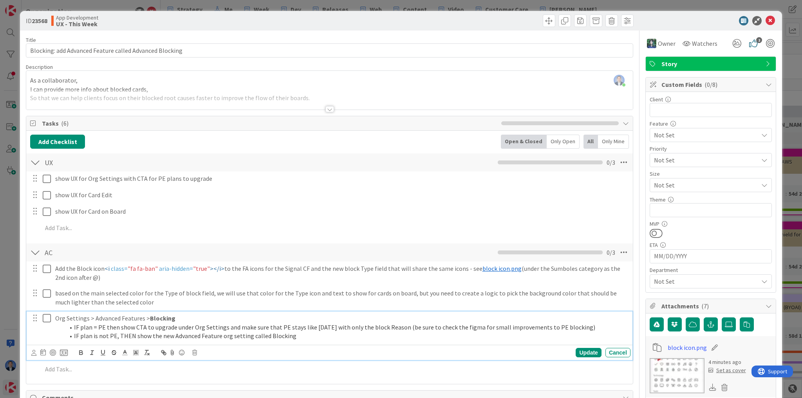
click at [307, 335] on li "IF plan is not PE, THEN show the new Advanced Feature org setting called Blocki…" at bounding box center [346, 336] width 563 height 9
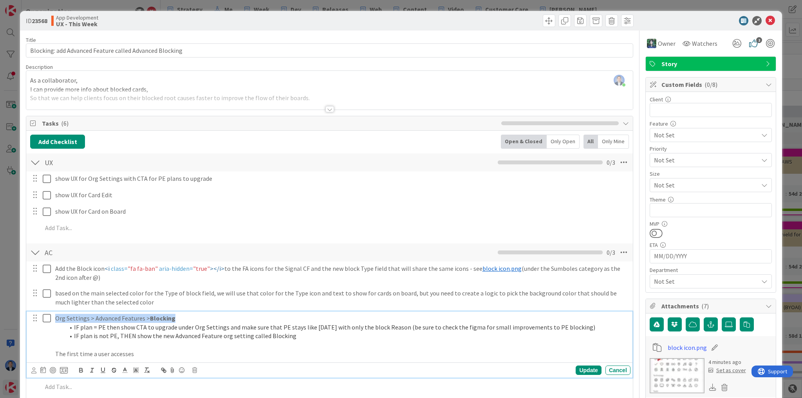
drag, startPoint x: 178, startPoint y: 318, endPoint x: 56, endPoint y: 319, distance: 121.8
click at [56, 319] on p "Org Settings > Advanced Features > Blocking" at bounding box center [341, 318] width 572 height 9
copy p "Org Settings > Advanced Features > Blocking"
click at [138, 354] on p "The first time a user accesses" at bounding box center [341, 354] width 572 height 9
drag, startPoint x: 323, startPoint y: 356, endPoint x: 248, endPoint y: 355, distance: 74.8
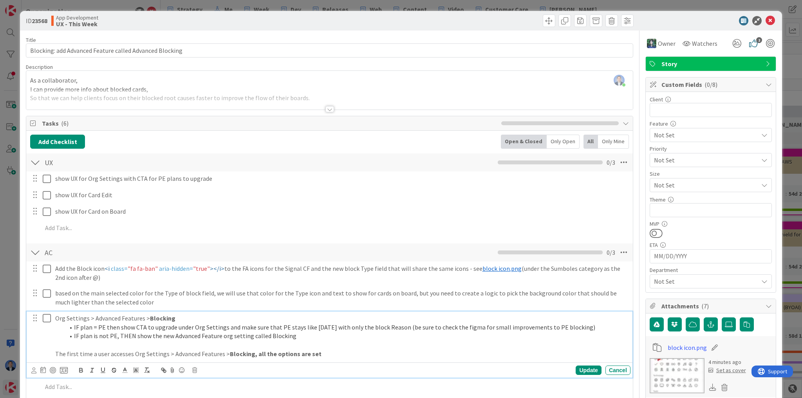
click at [248, 355] on p "The first time a user accesses Org Settings > Advanced Features > Blocking, all…" at bounding box center [341, 354] width 572 height 9
click at [323, 352] on p "The first time a user accesses Org Settings > Advanced Features > Blocking , al…" at bounding box center [341, 354] width 572 height 9
click at [352, 356] on p "The first time a user accesses Org Settings > Advanced Features > Blocking , al…" at bounding box center [341, 354] width 572 height 9
drag, startPoint x: 252, startPoint y: 354, endPoint x: 399, endPoint y: 351, distance: 146.5
click at [399, 351] on p "The first time a user accesses Org Settings > Advanced Features > Blocking , al…" at bounding box center [341, 354] width 572 height 9
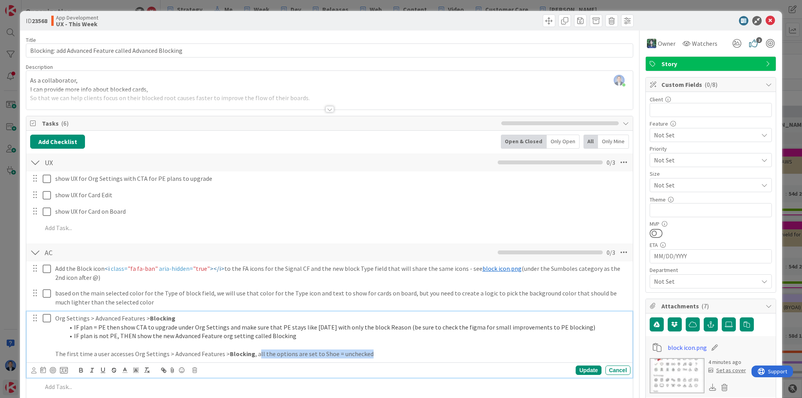
click at [347, 353] on p "The first time a user accesses Org Settings > Advanced Features > Blocking , al…" at bounding box center [341, 354] width 572 height 9
click at [327, 354] on p "The first time a user accesses Org Settings > Advanced Features > Blocking , al…" at bounding box center [341, 354] width 572 height 9
click at [386, 354] on p "The first time a user accesses Org Settings > Advanced Features > Blocking , al…" at bounding box center [341, 354] width 572 height 9
click at [349, 351] on p "The first time a user accesses Org Settings > Advanced Features > Blocking , al…" at bounding box center [341, 354] width 572 height 9
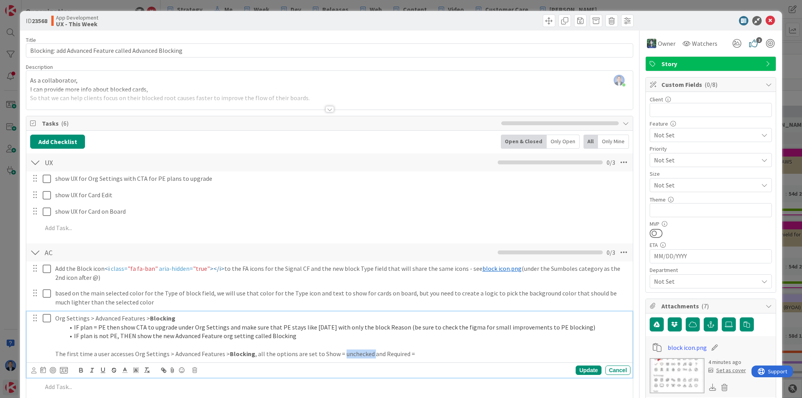
copy p "unchecked"
click at [428, 351] on p "The first time a user accesses Org Settings > Advanced Features > Blocking , al…" at bounding box center [341, 354] width 572 height 9
click at [603, 354] on p "The first time a user accesses Org Settings > Advanced Features > Blocking , al…" at bounding box center [341, 354] width 572 height 9
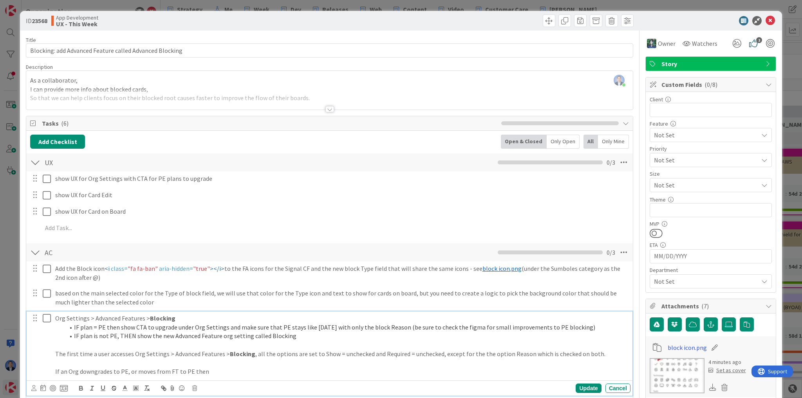
click at [134, 352] on p "The first time a user accesses Org Settings > Advanced Features > Blocking , al…" at bounding box center [341, 354] width 572 height 9
drag, startPoint x: 134, startPoint y: 352, endPoint x: 238, endPoint y: 351, distance: 103.8
click at [238, 351] on p "The first time a user accesses Org Settings > Advanced Features > Blocking , al…" at bounding box center [341, 354] width 572 height 9
copy p "Org Settings > Advanced Features > Blocking"
click at [224, 372] on p "If an Org downgrades to PE, or moves from FT to PE then" at bounding box center [341, 371] width 572 height 9
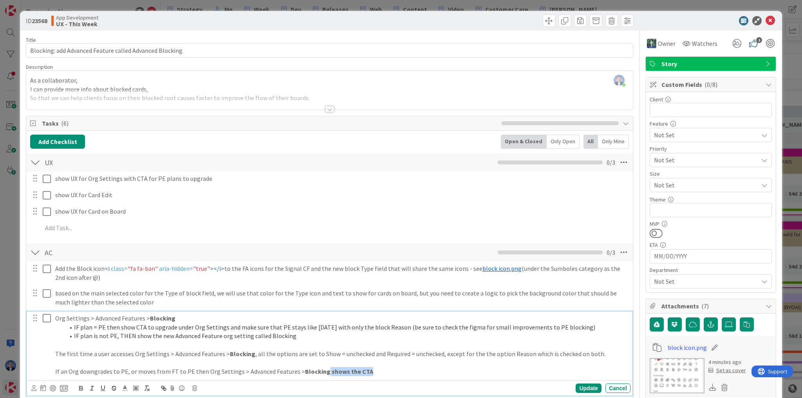
drag, startPoint x: 370, startPoint y: 371, endPoint x: 319, endPoint y: 374, distance: 51.0
click at [319, 374] on p "If an Org downgrades to PE, or moves from FT to PE then Org Settings > Advanced…" at bounding box center [341, 371] width 572 height 9
click at [392, 372] on p "If an Org downgrades to PE, or moves from FT to PE then Org Settings > Advanced…" at bounding box center [341, 371] width 572 height 9
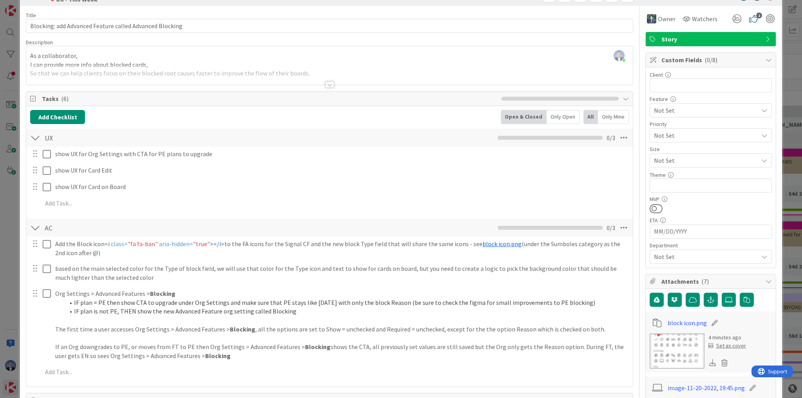
scroll to position [125, 0]
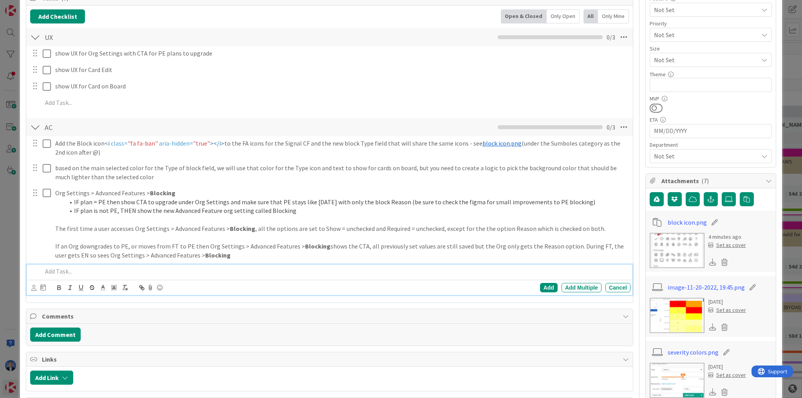
click at [94, 273] on p at bounding box center [334, 271] width 585 height 9
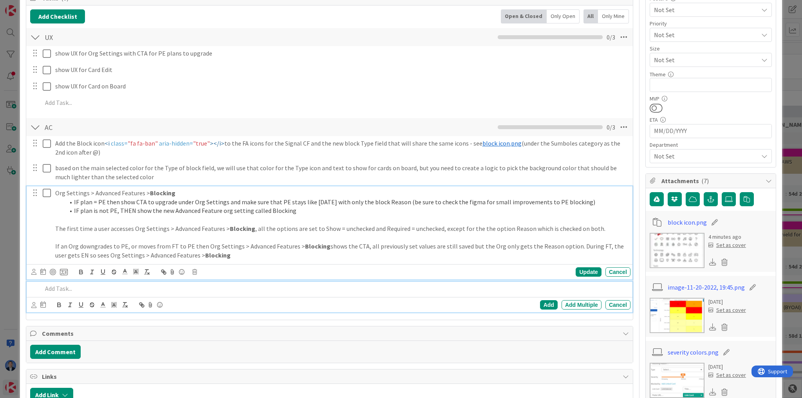
click at [219, 256] on p "If an Org downgrades to PE, or moves from FT to PE then Org Settings > Advanced…" at bounding box center [341, 251] width 572 height 18
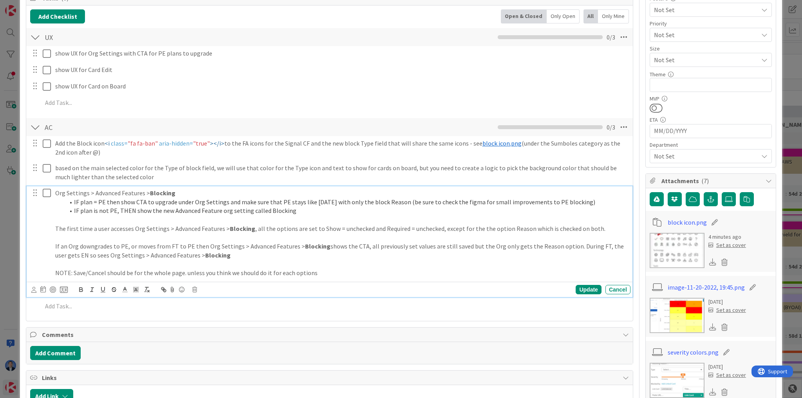
click at [323, 275] on p "NOTE: Save/Cancel should be for the whole page. unless you think we should do i…" at bounding box center [341, 273] width 572 height 9
click at [79, 271] on p "NOTE: Save/Cancel should be for the whole page. unless you think we should do i…" at bounding box center [341, 273] width 572 height 9
drag, startPoint x: 79, startPoint y: 271, endPoint x: 95, endPoint y: 271, distance: 15.7
click at [95, 271] on p "NOTE: Save/Cancel should be for the whole page. unless you think we should do i…" at bounding box center [341, 273] width 572 height 9
copy p "Save/Cancel"
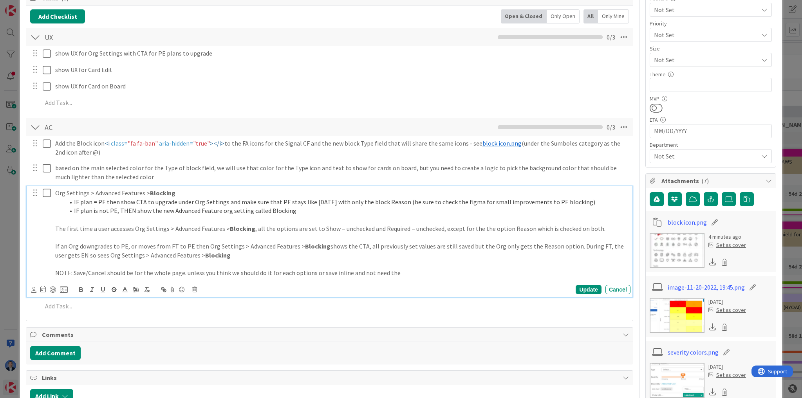
click at [439, 274] on p "NOTE: Save/Cancel should be for the whole page. unless you think we should do i…" at bounding box center [341, 273] width 572 height 9
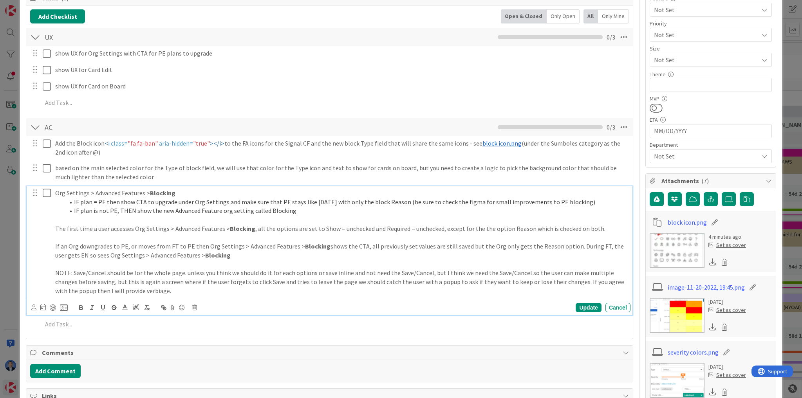
click at [168, 290] on p "NOTE: Save/Cancel should be for the whole page. unless you think we should do i…" at bounding box center [341, 282] width 572 height 27
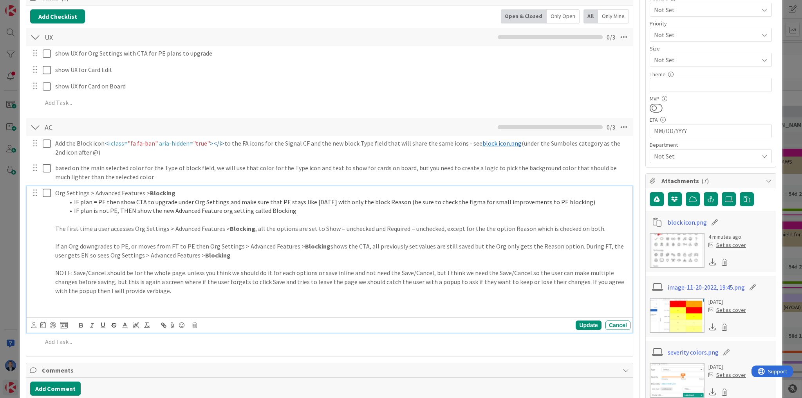
click at [237, 255] on p "If an Org downgrades to PE, or moves from FT to PE then Org Settings > Advanced…" at bounding box center [341, 251] width 572 height 18
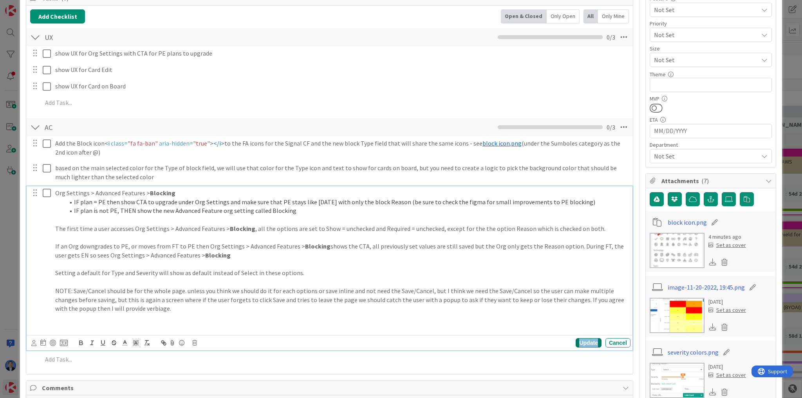
click at [582, 341] on div "Update" at bounding box center [588, 342] width 25 height 9
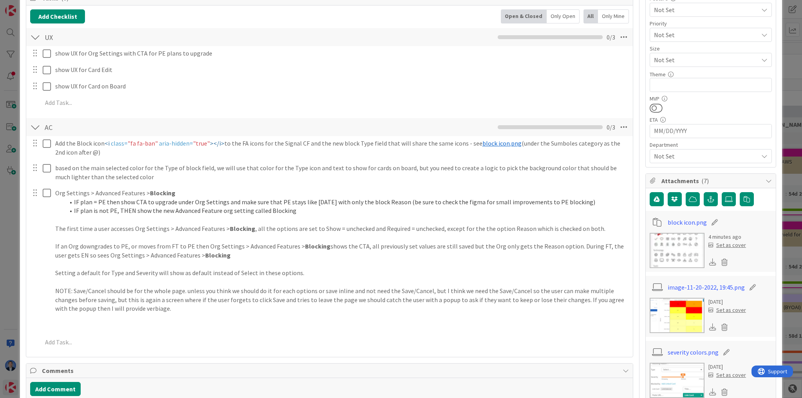
type textarea "x"
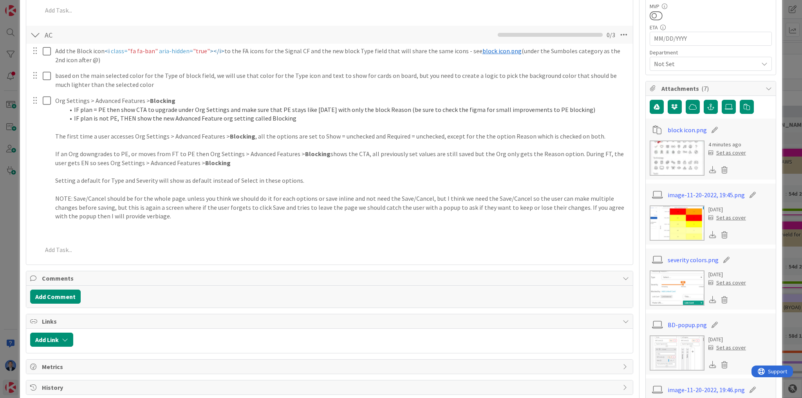
scroll to position [219, 0]
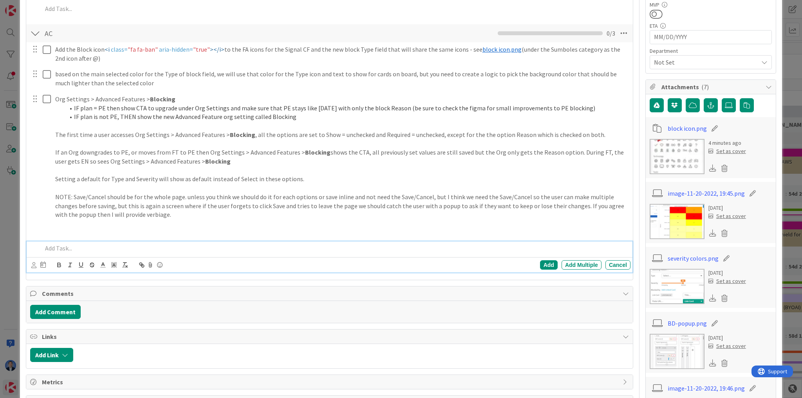
click at [69, 248] on p at bounding box center [334, 248] width 585 height 9
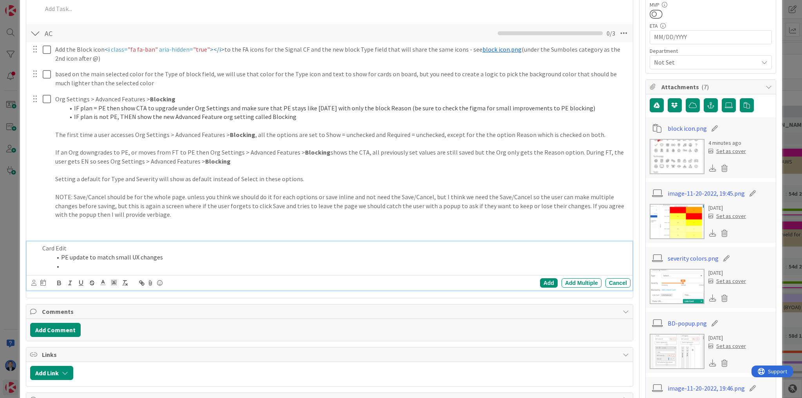
click at [61, 257] on li "PE update to match small UX changes" at bounding box center [340, 257] width 576 height 9
click at [75, 266] on li at bounding box center [340, 266] width 576 height 9
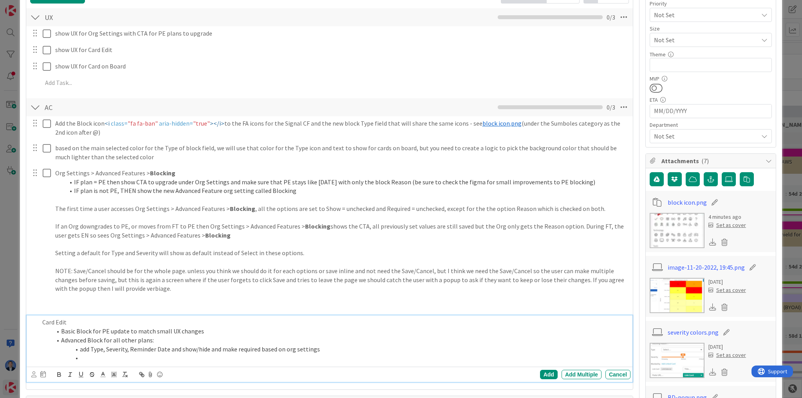
scroll to position [94, 0]
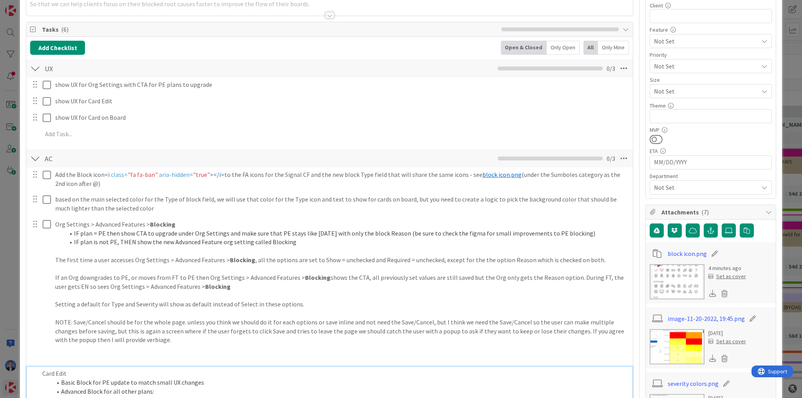
click at [706, 209] on span "Attachments ( 7 )" at bounding box center [711, 212] width 100 height 9
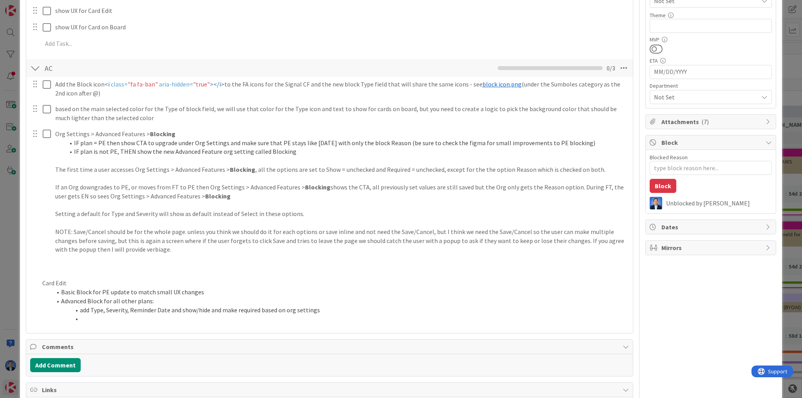
scroll to position [188, 0]
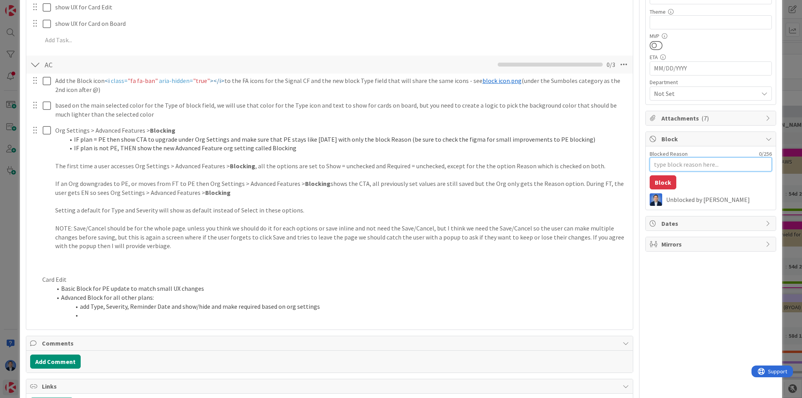
click at [659, 158] on textarea "Blocked Reason" at bounding box center [711, 164] width 122 height 14
type textarea "x"
type textarea "s"
type textarea "x"
type textarea "sd"
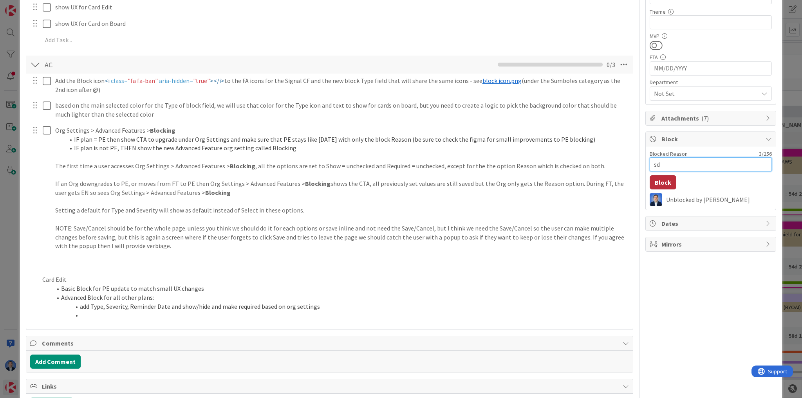
type textarea "x"
type textarea "sds"
type textarea "x"
type textarea "sdsd"
type textarea "x"
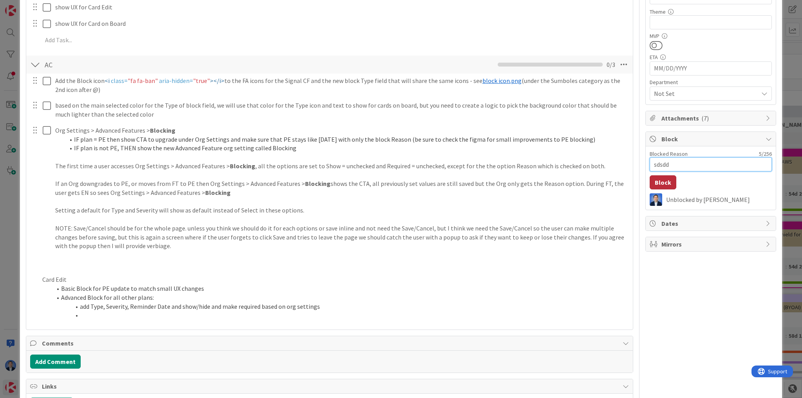
type textarea "sdsdd"
click at [660, 179] on button "Block" at bounding box center [663, 182] width 27 height 14
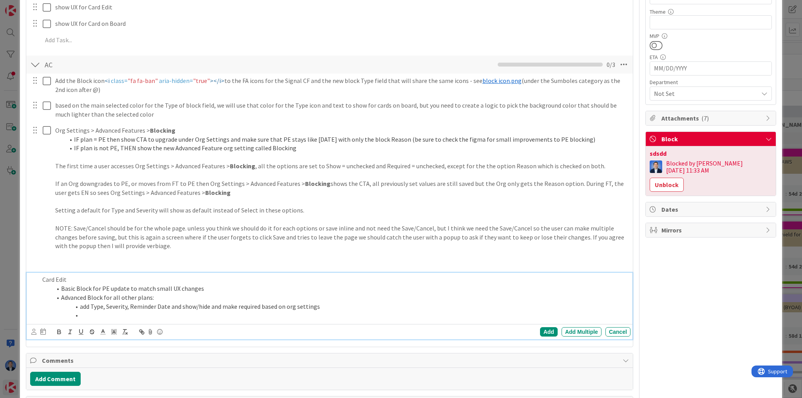
click at [218, 288] on li "Basic Block for PE update to match small UX changes" at bounding box center [340, 288] width 576 height 9
click at [105, 311] on li at bounding box center [340, 315] width 576 height 9
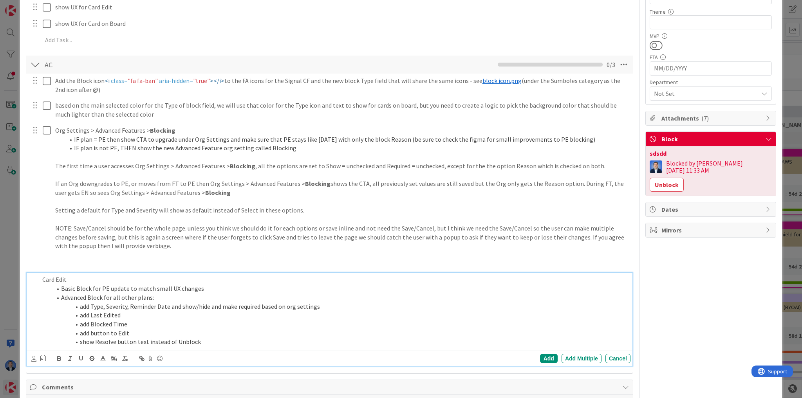
click at [100, 343] on li "show Resolve button text instead of Unblock" at bounding box center [340, 342] width 576 height 9
click at [181, 343] on li "show Resolve button text instead of Unblock" at bounding box center [340, 342] width 576 height 9
click at [207, 323] on li "add Blocked Time" at bounding box center [340, 324] width 576 height 9
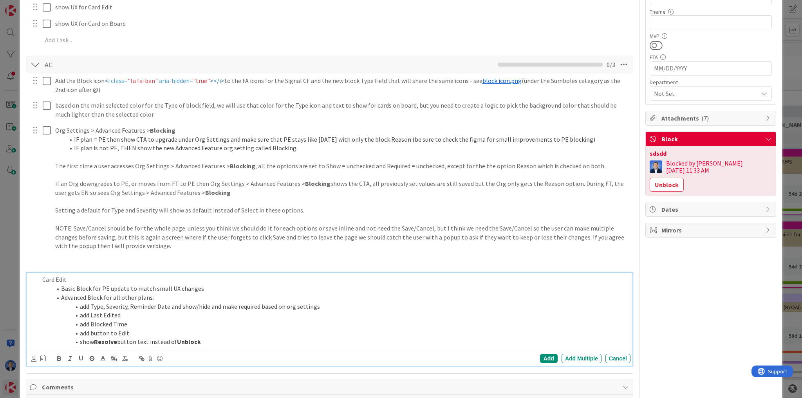
click at [96, 313] on li "add Last Edited" at bounding box center [340, 315] width 576 height 9
drag, startPoint x: 96, startPoint y: 313, endPoint x: 108, endPoint y: 314, distance: 12.5
click at [108, 314] on li "add Last Edited" at bounding box center [340, 315] width 576 height 9
click at [100, 323] on li "add Blocked Time" at bounding box center [340, 324] width 576 height 9
drag, startPoint x: 100, startPoint y: 323, endPoint x: 118, endPoint y: 322, distance: 17.6
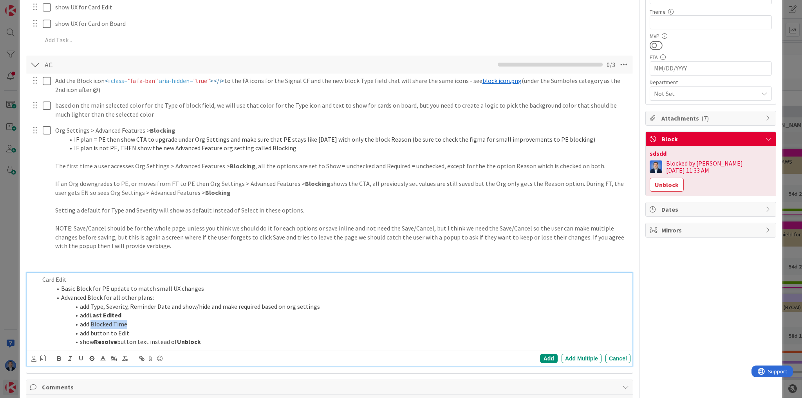
click at [118, 322] on li "add Blocked Time" at bounding box center [340, 324] width 576 height 9
click at [119, 331] on li "add button to Edit" at bounding box center [340, 333] width 576 height 9
click at [117, 305] on li "add Type, Severity, Reminder Date and show/hide and make required based on org …" at bounding box center [340, 306] width 576 height 9
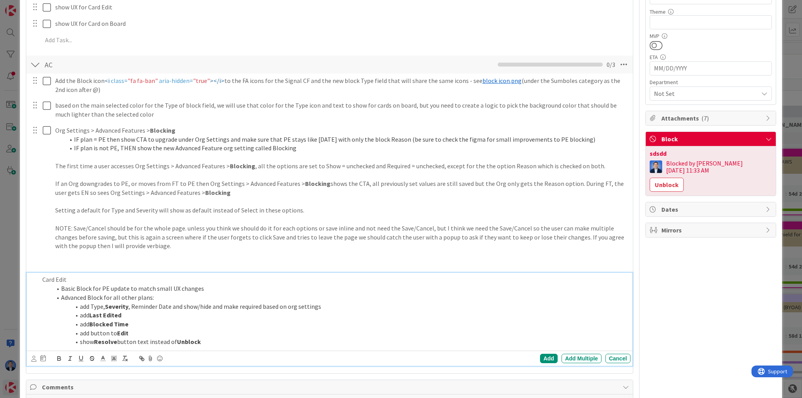
click at [144, 305] on li "add Type, Severity , Reminder Date and show/hide and make required based on org…" at bounding box center [340, 306] width 576 height 9
click at [150, 308] on strong "Reminder" at bounding box center [143, 307] width 27 height 8
drag, startPoint x: 153, startPoint y: 308, endPoint x: 159, endPoint y: 308, distance: 5.9
click at [164, 308] on li "add Type, Severity , Reminder Date and show/hide and make required based on org…" at bounding box center [340, 306] width 576 height 9
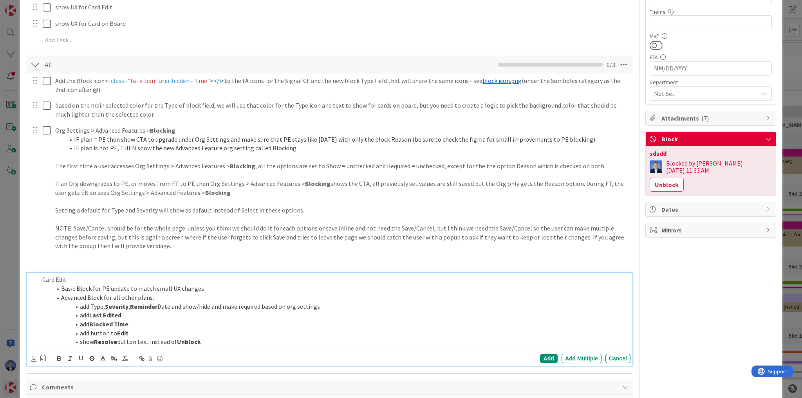
click at [139, 309] on strong "Reminder" at bounding box center [143, 307] width 27 height 8
drag, startPoint x: 139, startPoint y: 309, endPoint x: 163, endPoint y: 309, distance: 23.1
click at [163, 309] on li "add Type, Severity , Reminder Date and show/hide and make required based on org…" at bounding box center [340, 306] width 576 height 9
click at [94, 305] on li "add Type, Severity , Reminder Date and show/hide and make required based on org…" at bounding box center [340, 306] width 576 height 9
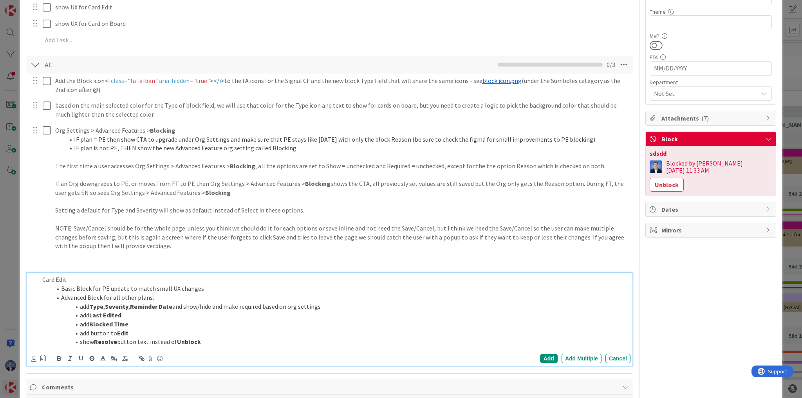
click at [247, 344] on li "show Resolve button text instead of Unblock" at bounding box center [340, 342] width 576 height 9
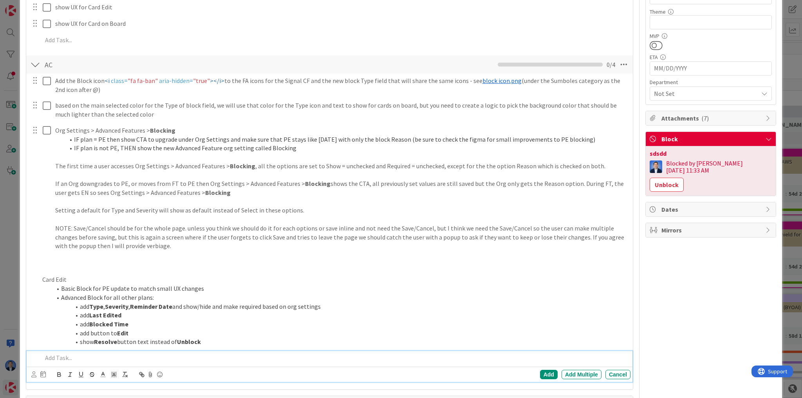
scroll to position [266, 0]
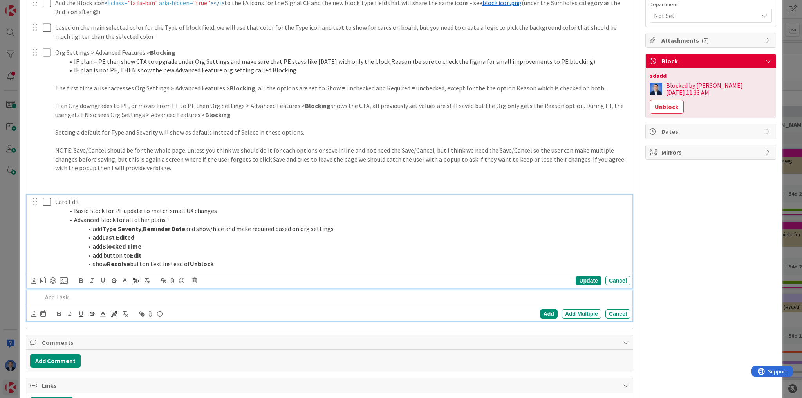
click at [242, 267] on div "Card Edit Basic Block for PE update to match small UX changes Advanced Block fo…" at bounding box center [330, 241] width 606 height 93
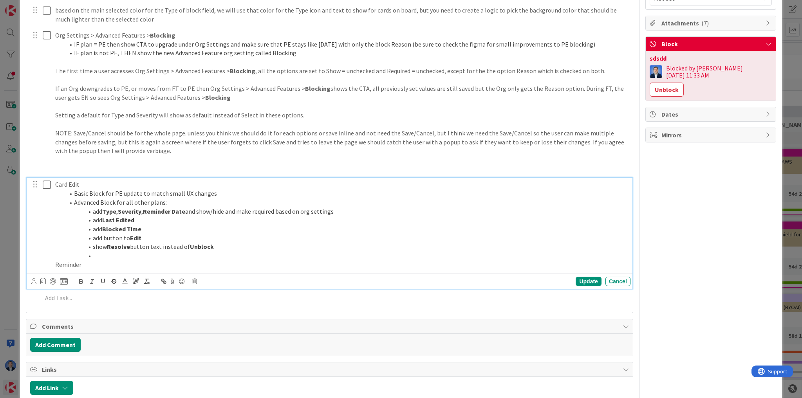
click at [109, 259] on li at bounding box center [346, 255] width 563 height 9
click at [112, 266] on p "Reminder" at bounding box center [341, 264] width 572 height 9
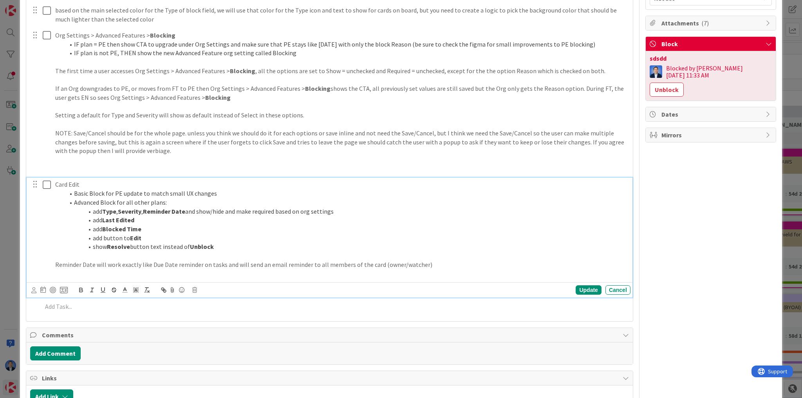
click at [65, 262] on p "Reminder Date will work exactly like Due Date reminder on tasks and will send a…" at bounding box center [341, 264] width 572 height 9
drag, startPoint x: 65, startPoint y: 262, endPoint x: 87, endPoint y: 262, distance: 21.9
click at [87, 262] on p "Reminder Date will work exactly like Due Date reminder on tasks and will send a…" at bounding box center [341, 264] width 572 height 9
click at [476, 265] on p "Reminder Date will work exactly like Due Date reminder on tasks and will send a…" at bounding box center [341, 264] width 572 height 9
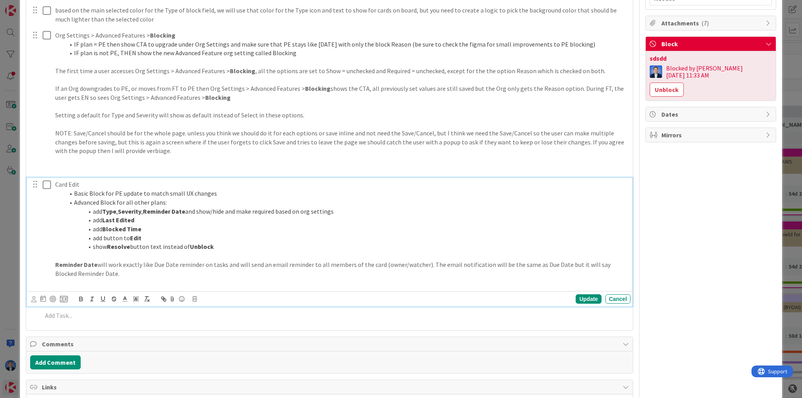
click at [602, 264] on p "Reminder Date will work exactly like Due Date reminder on tasks and will send a…" at bounding box center [341, 269] width 572 height 18
drag, startPoint x: 602, startPoint y: 264, endPoint x: 86, endPoint y: 276, distance: 515.9
click at [86, 276] on p "Reminder Date will work exactly like Due Date reminder on tasks and will send a…" at bounding box center [341, 269] width 572 height 18
click at [151, 273] on p "Reminder Date will work exactly like Due Date reminder on tasks and will send a…" at bounding box center [341, 269] width 572 height 18
click at [582, 301] on div "Update" at bounding box center [588, 299] width 25 height 9
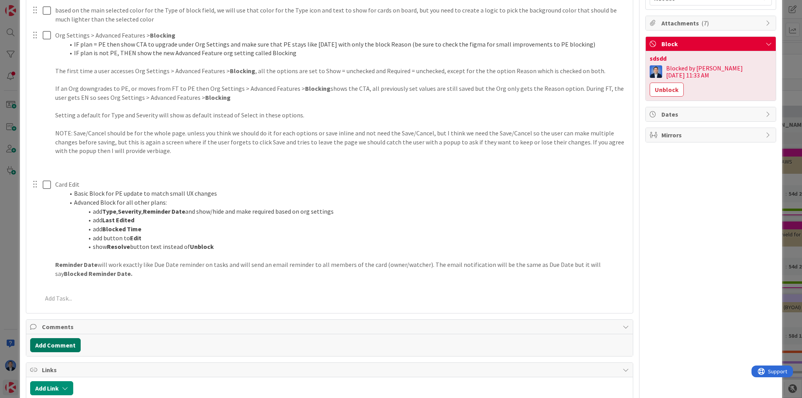
click at [60, 344] on button "Add Comment" at bounding box center [55, 345] width 51 height 14
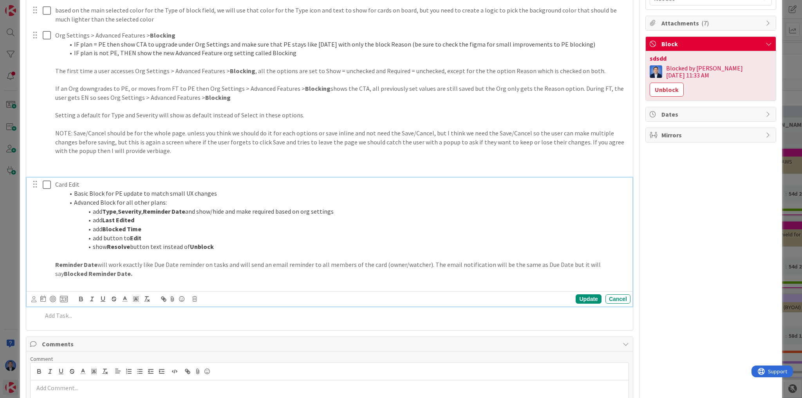
click at [175, 275] on p "Reminder Date will work exactly like Due Date reminder on tasks and will send a…" at bounding box center [341, 269] width 572 height 18
click at [100, 273] on strong "Blocked Reminder Date. Need to talk about L-Nav Alerts" at bounding box center [143, 274] width 159 height 8
drag, startPoint x: 190, startPoint y: 271, endPoint x: 99, endPoint y: 273, distance: 90.5
click at [99, 273] on p "Reminder Date will work exactly like Due Date reminder on tasks and will send a…" at bounding box center [341, 269] width 572 height 18
click at [122, 299] on icon at bounding box center [124, 299] width 7 height 7
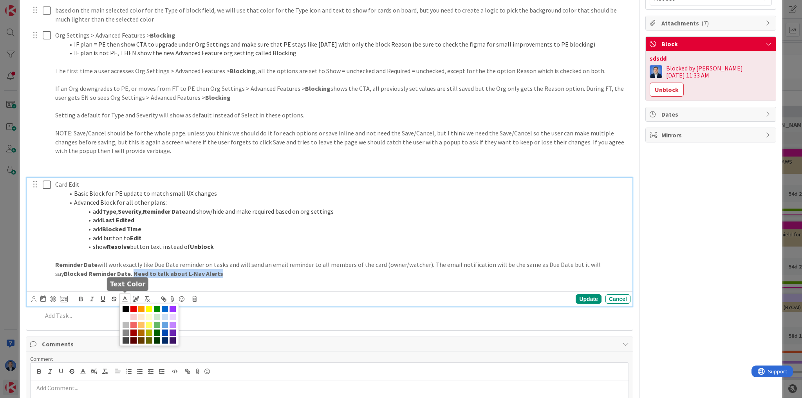
click at [132, 306] on span at bounding box center [133, 309] width 6 height 6
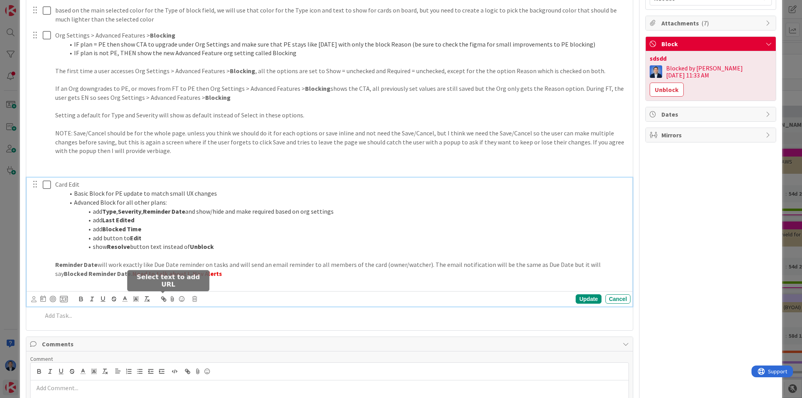
click at [278, 262] on p "Reminder Date will work exactly like Due Date reminder on tasks and will send a…" at bounding box center [341, 269] width 572 height 18
click at [585, 296] on div "Update" at bounding box center [588, 299] width 25 height 9
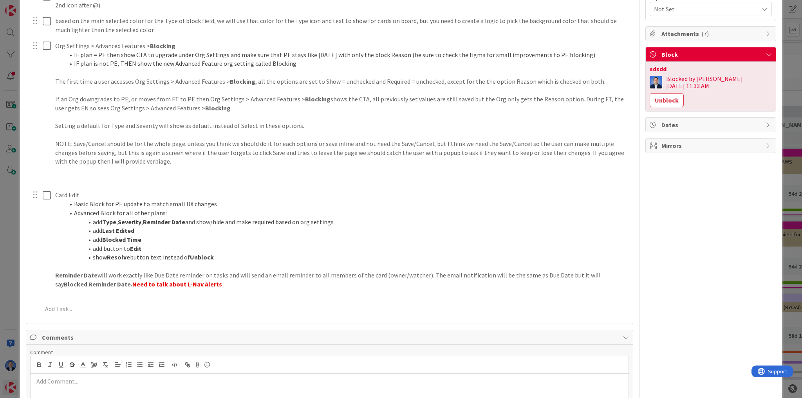
scroll to position [282, 0]
